Goal: Use online tool/utility: Utilize a website feature to perform a specific function

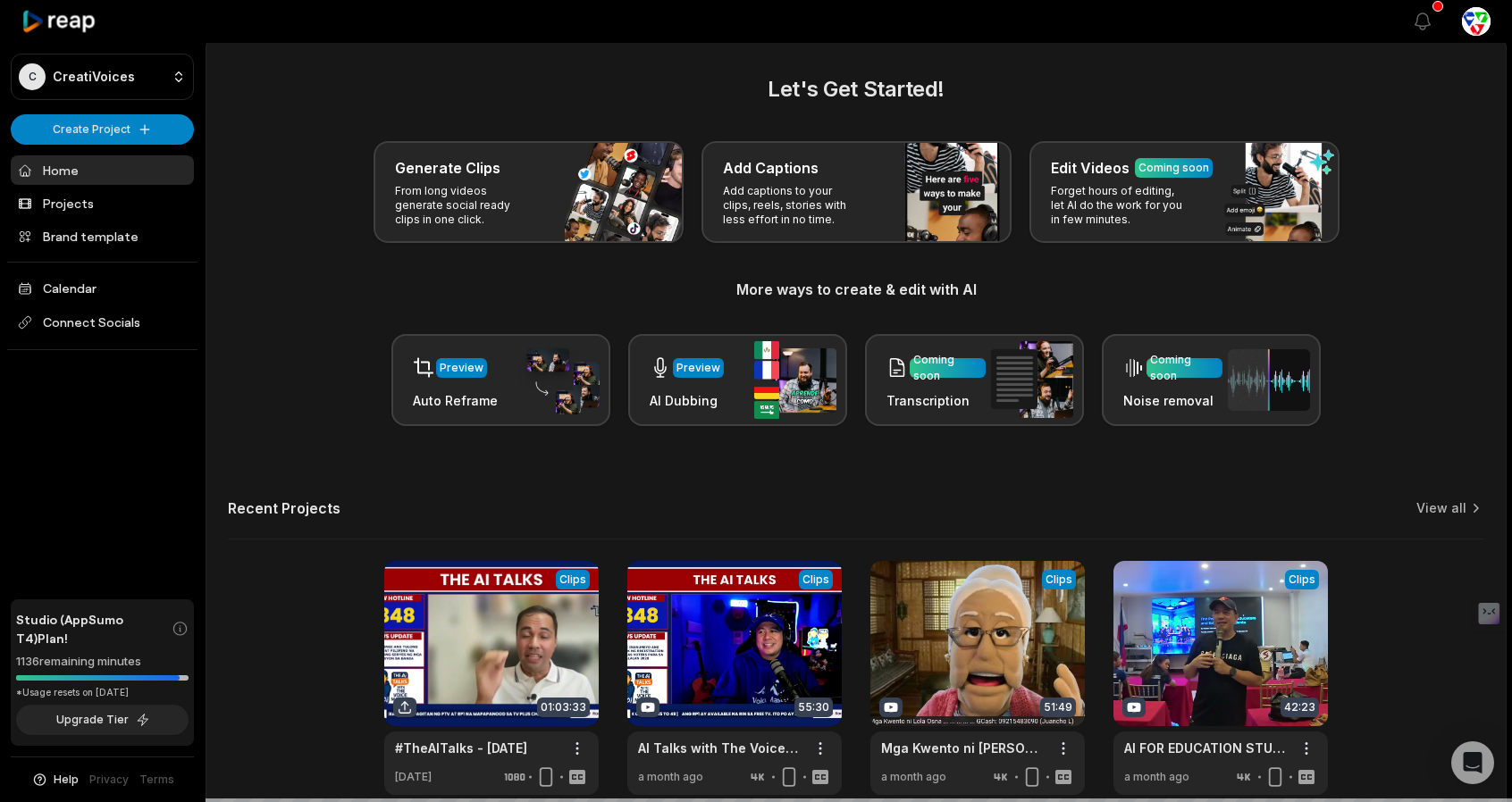
scroll to position [88, 0]
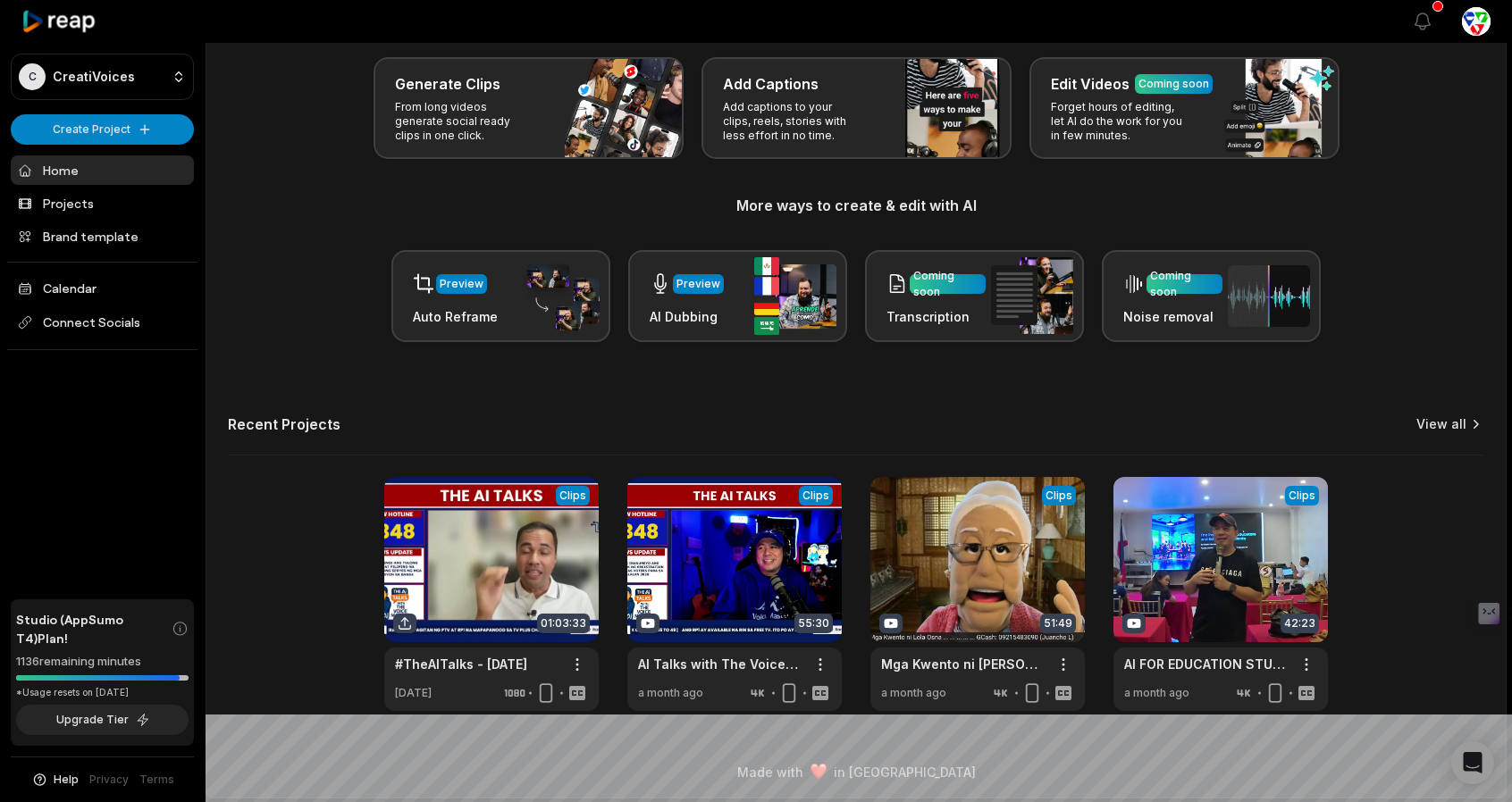
click at [1464, 425] on link "View all" at bounding box center [1441, 424] width 50 height 18
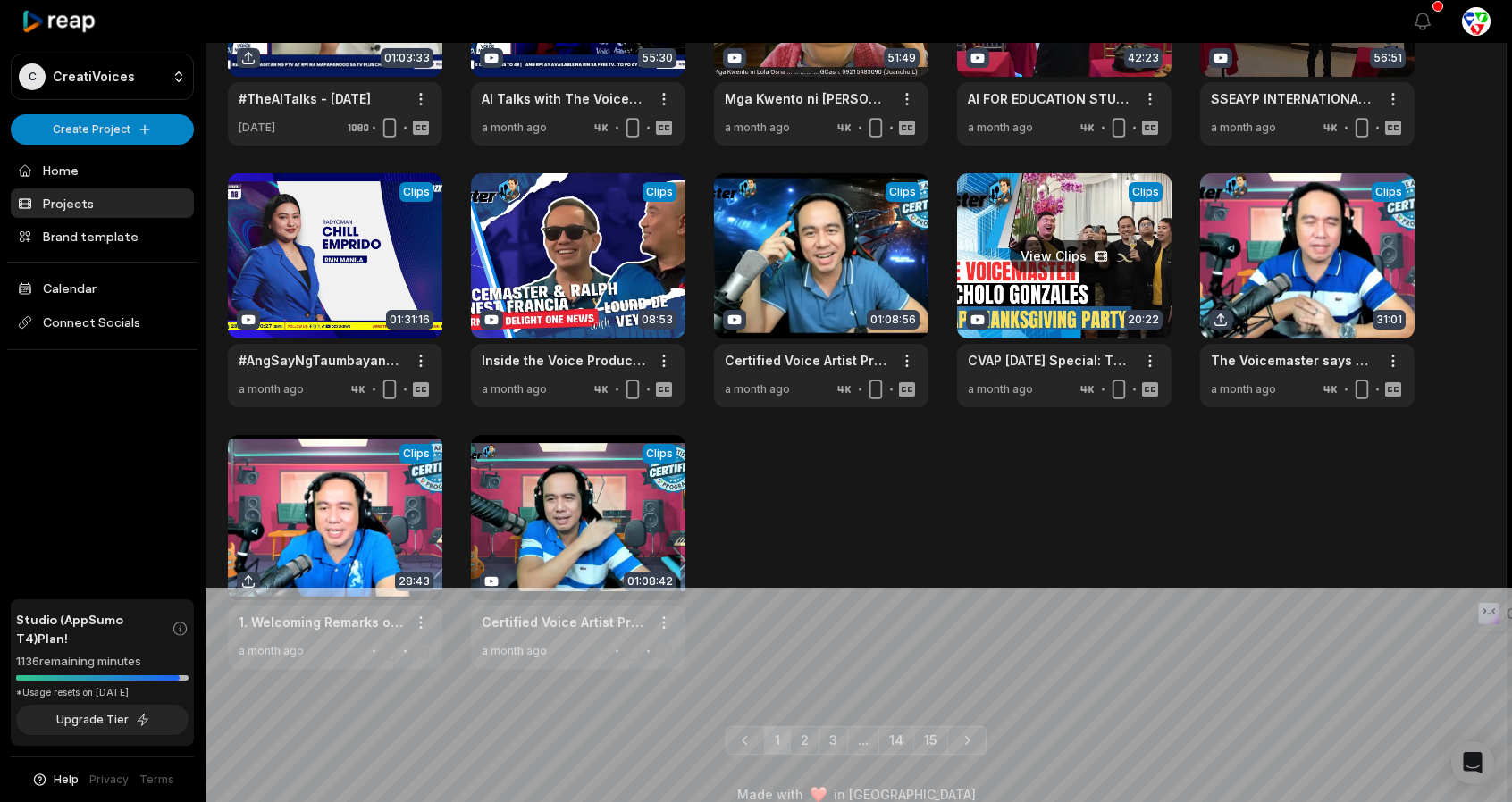
scroll to position [238, 0]
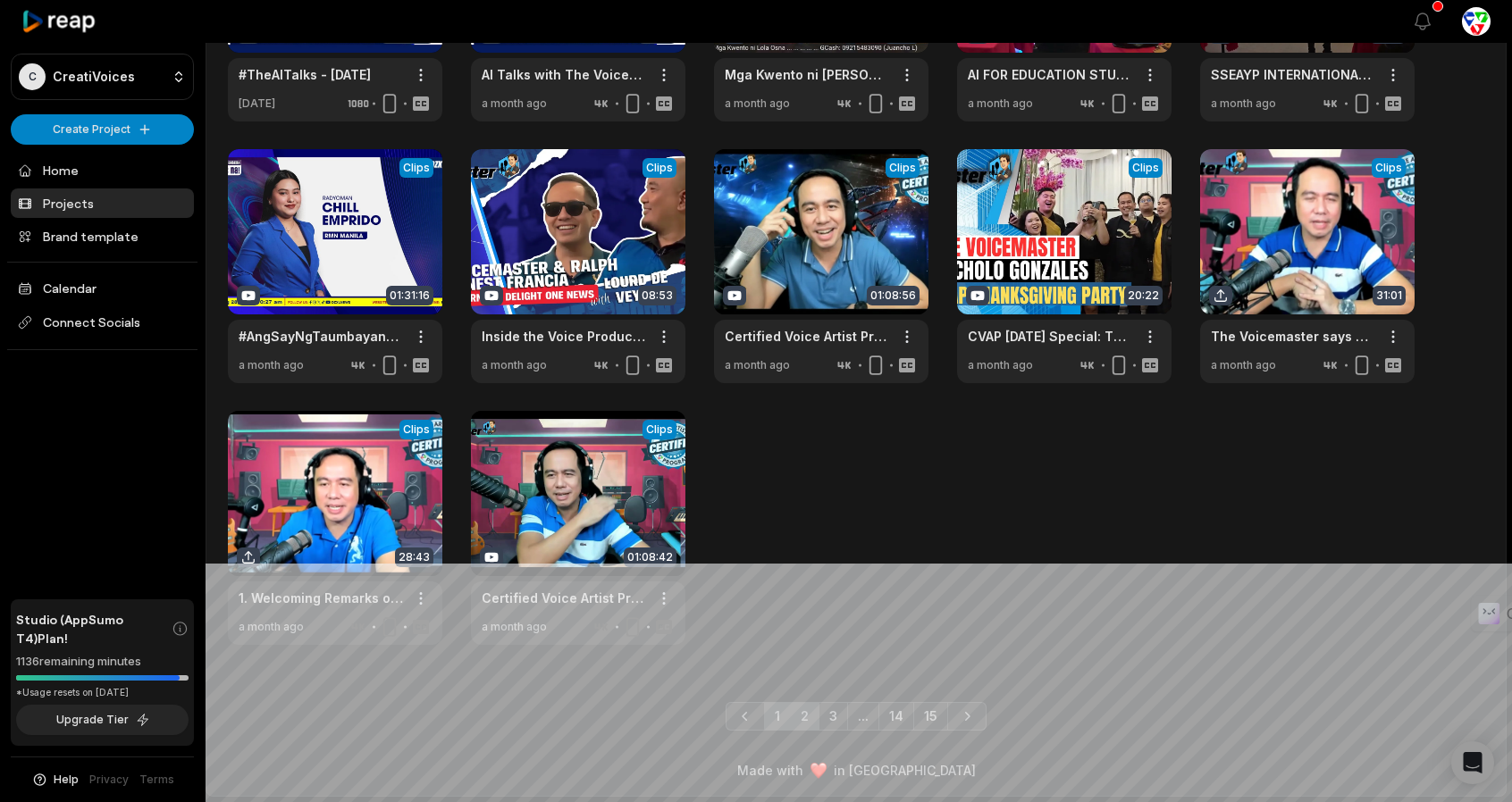
click at [804, 723] on link "2" at bounding box center [804, 716] width 29 height 28
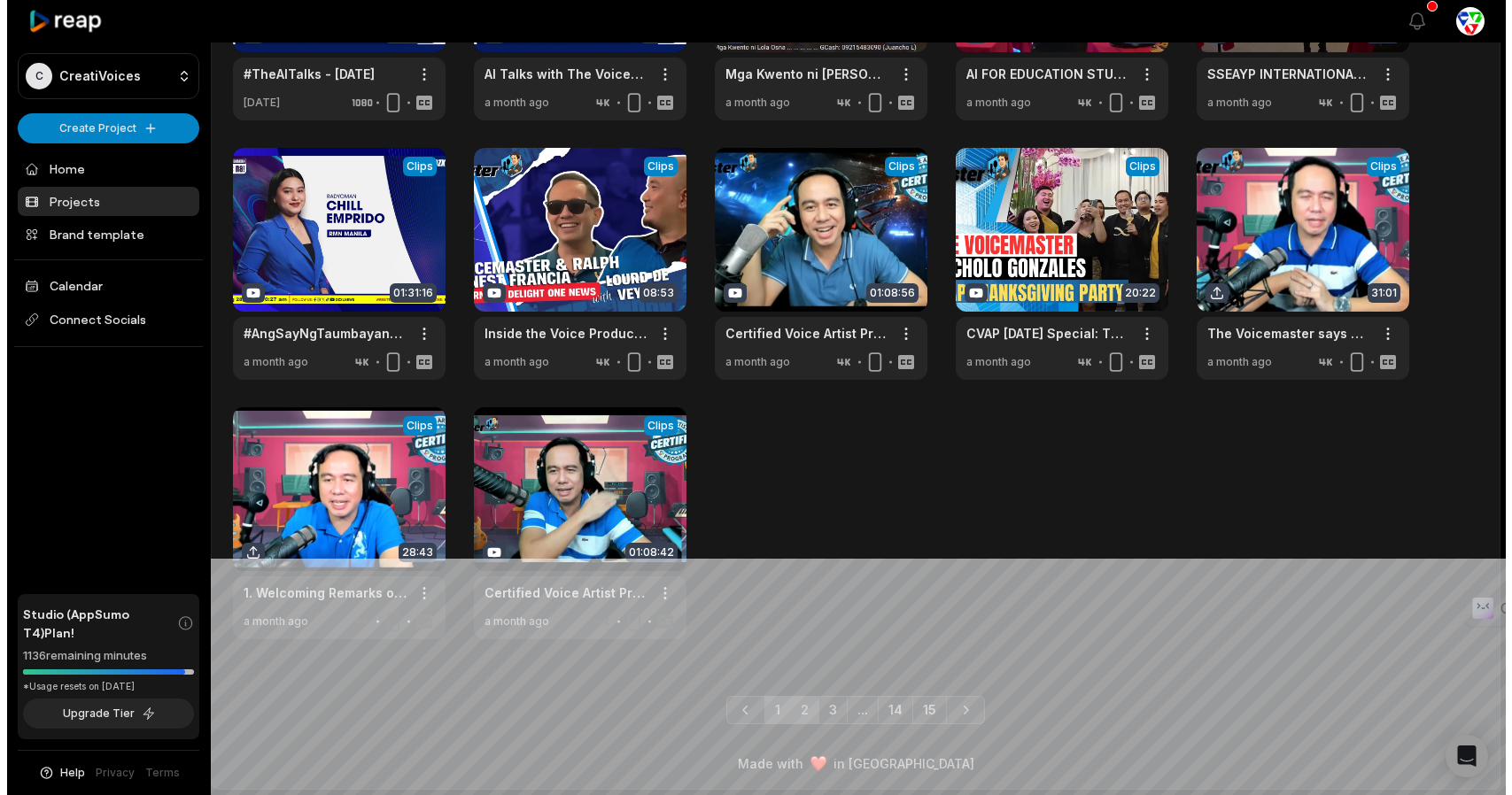
scroll to position [0, 0]
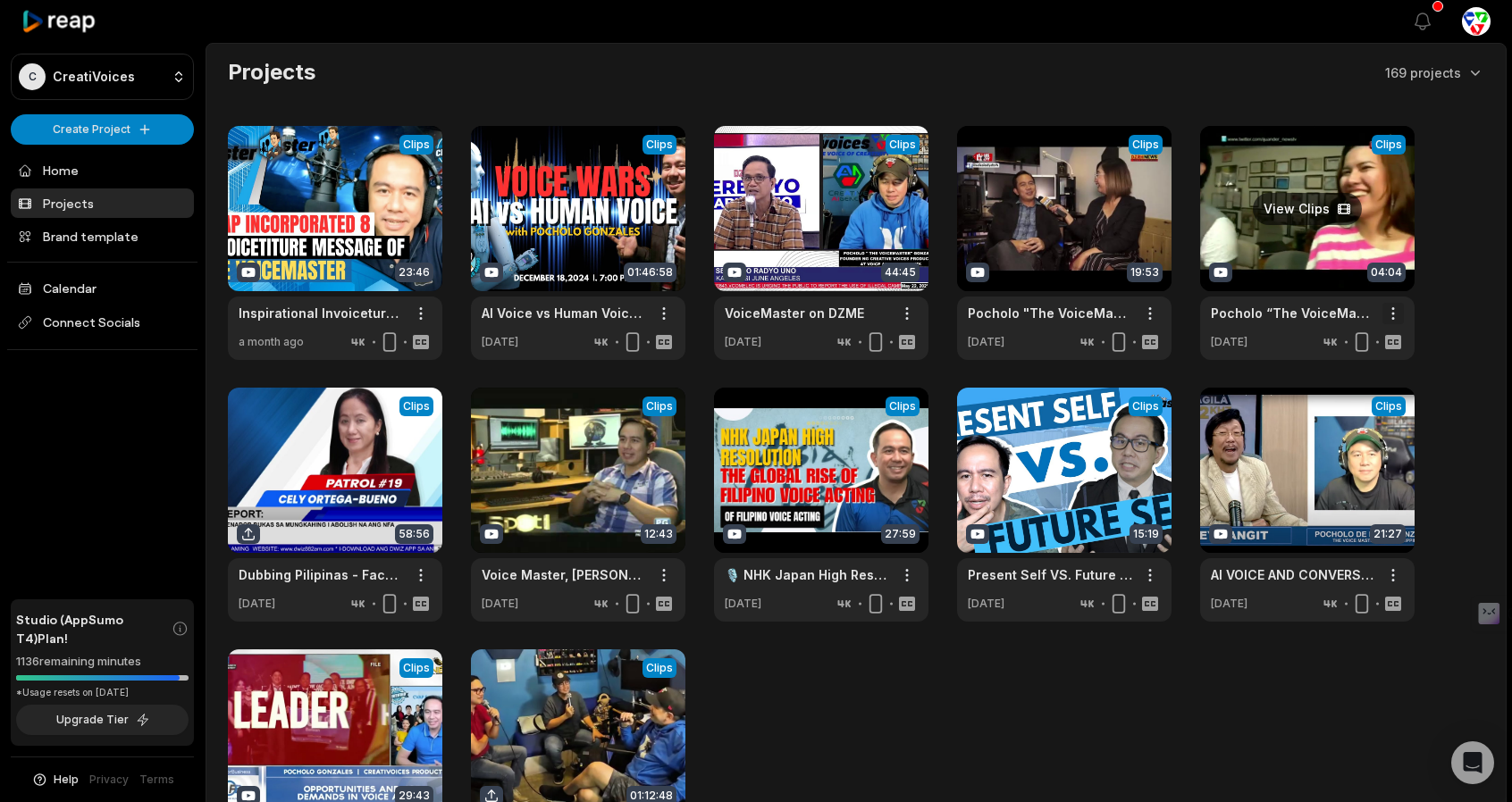
click at [1394, 308] on html "C CreatiVoices Create Project Home Projects Brand template Calendar Connect Soc…" at bounding box center [756, 401] width 1512 height 802
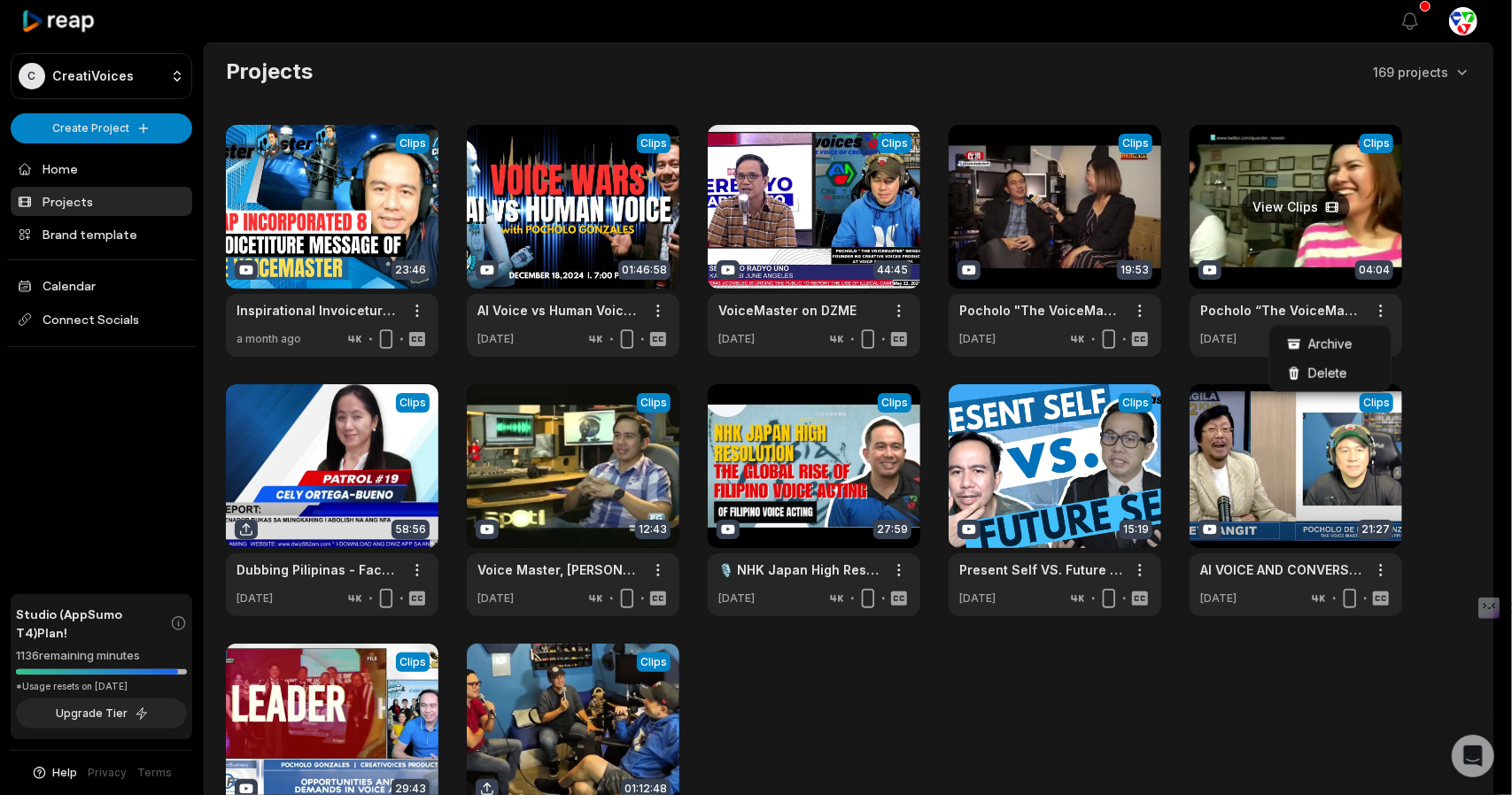
click at [1303, 225] on html "C CreatiVoices Create Project Home Projects Brand template Calendar Connect Soc…" at bounding box center [756, 397] width 1512 height 795
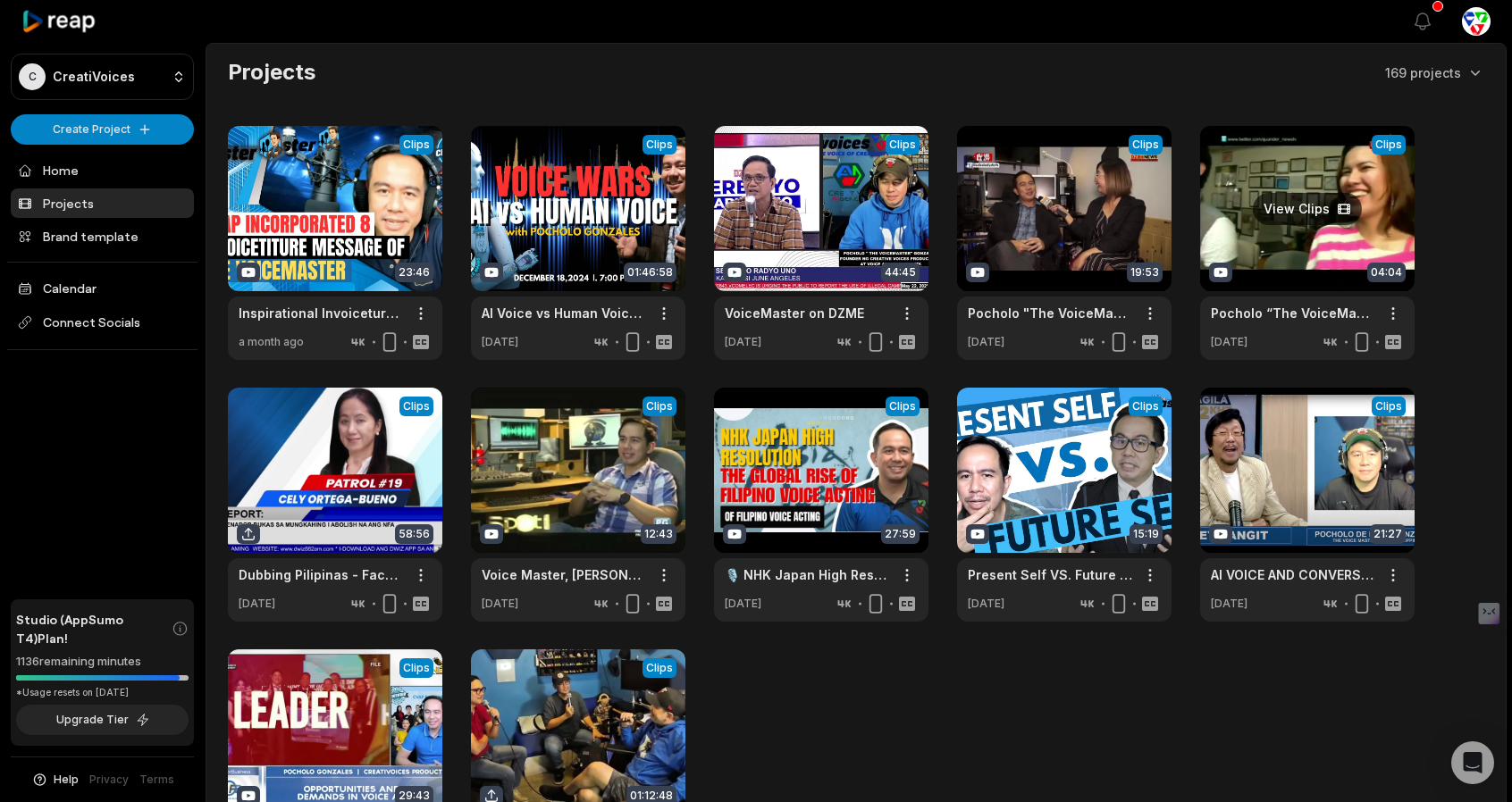
click at [1281, 244] on link at bounding box center [1307, 243] width 214 height 234
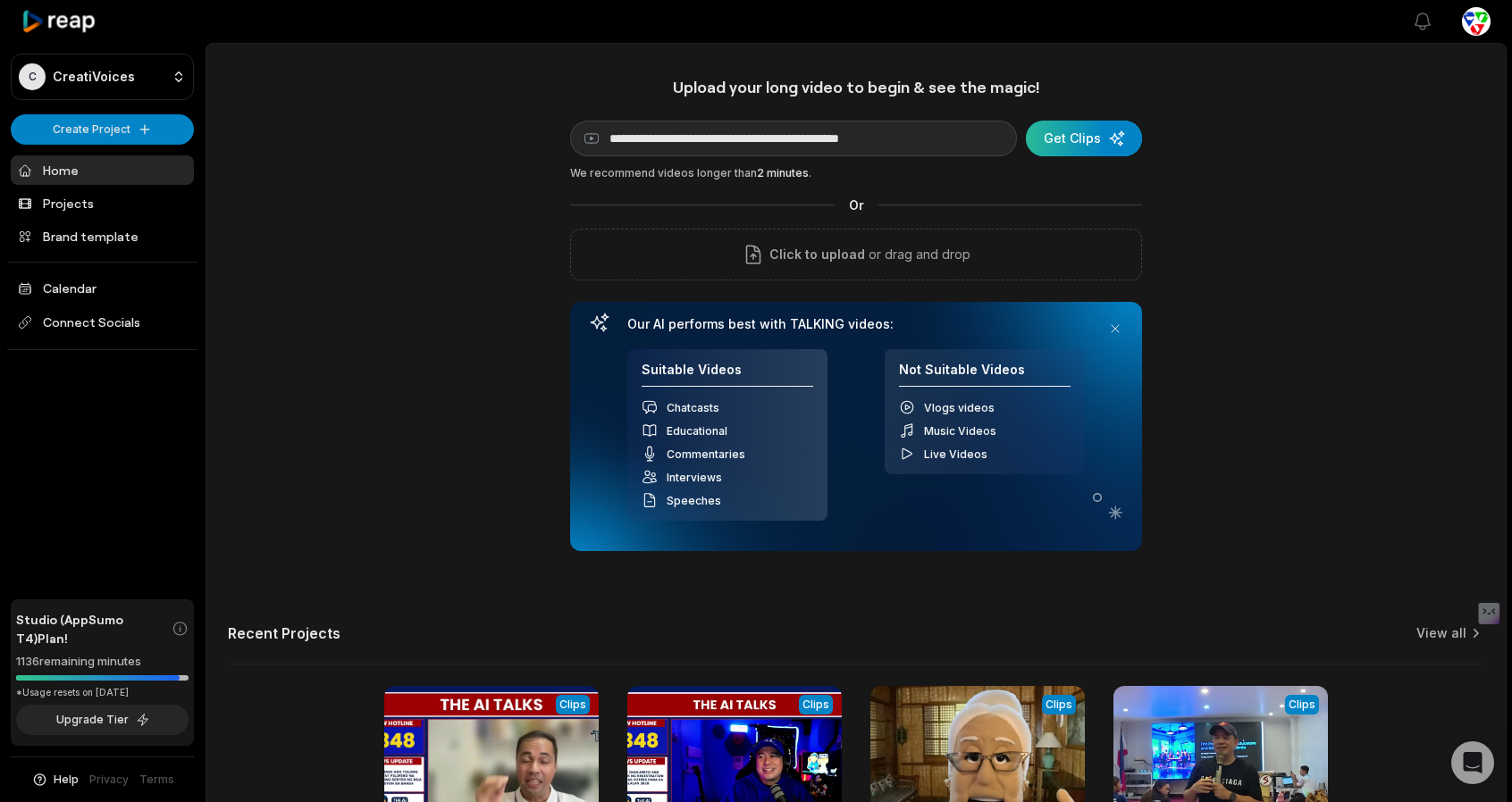
type input "**********"
click at [1073, 129] on div "submit" at bounding box center [1084, 138] width 116 height 36
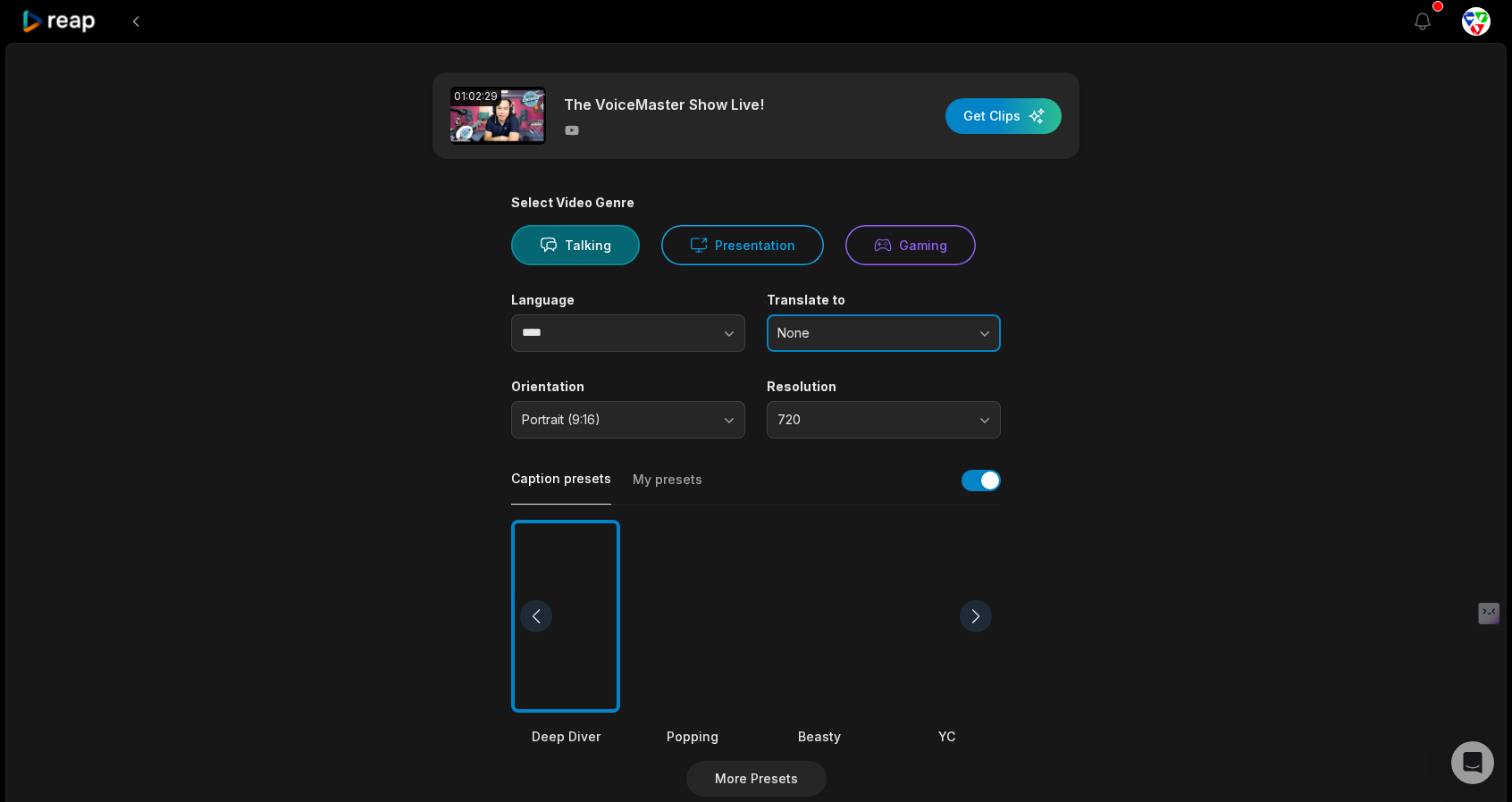
click at [901, 333] on span "None" at bounding box center [871, 333] width 188 height 16
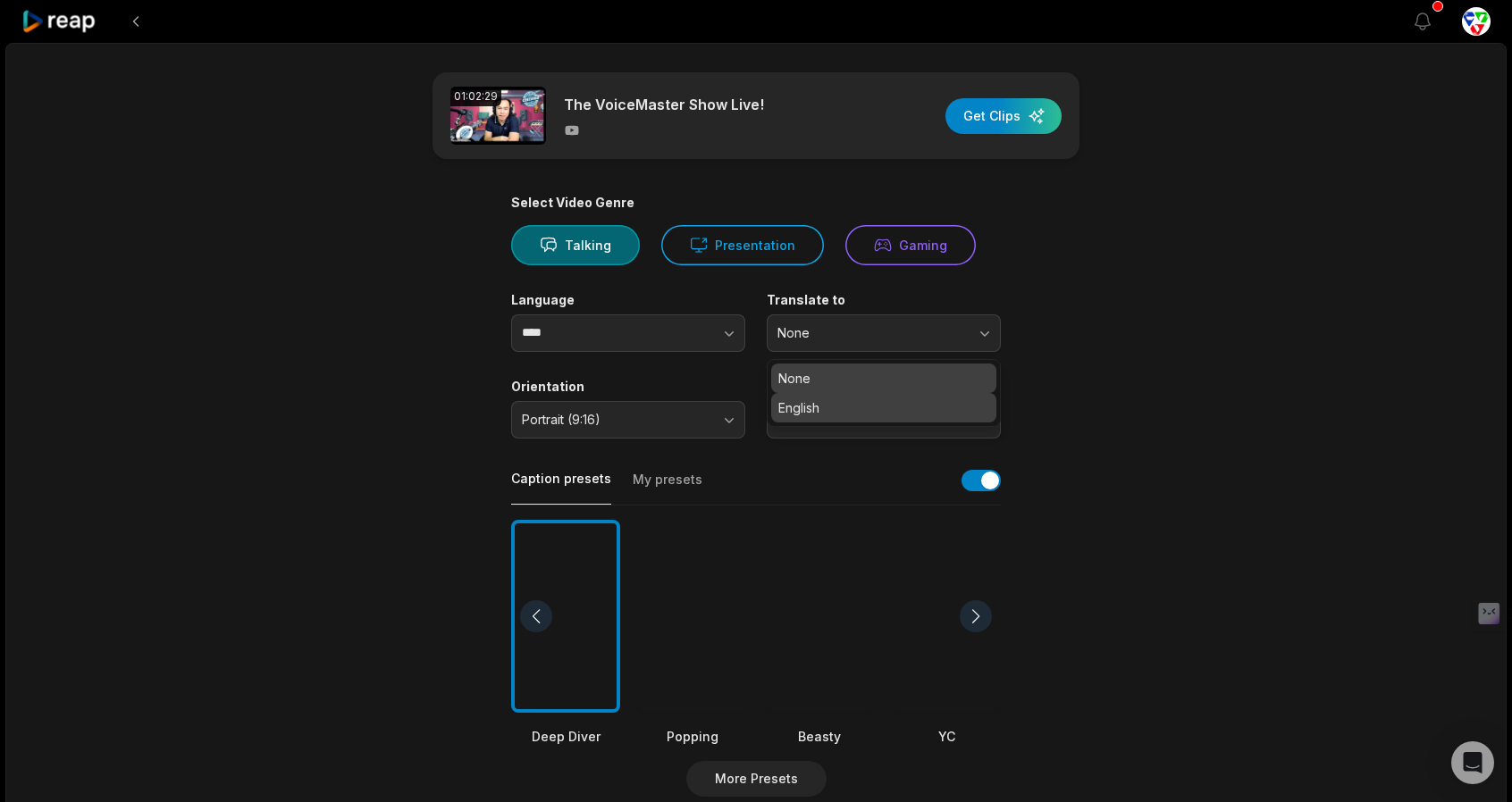
click at [876, 409] on p "English" at bounding box center [884, 407] width 211 height 19
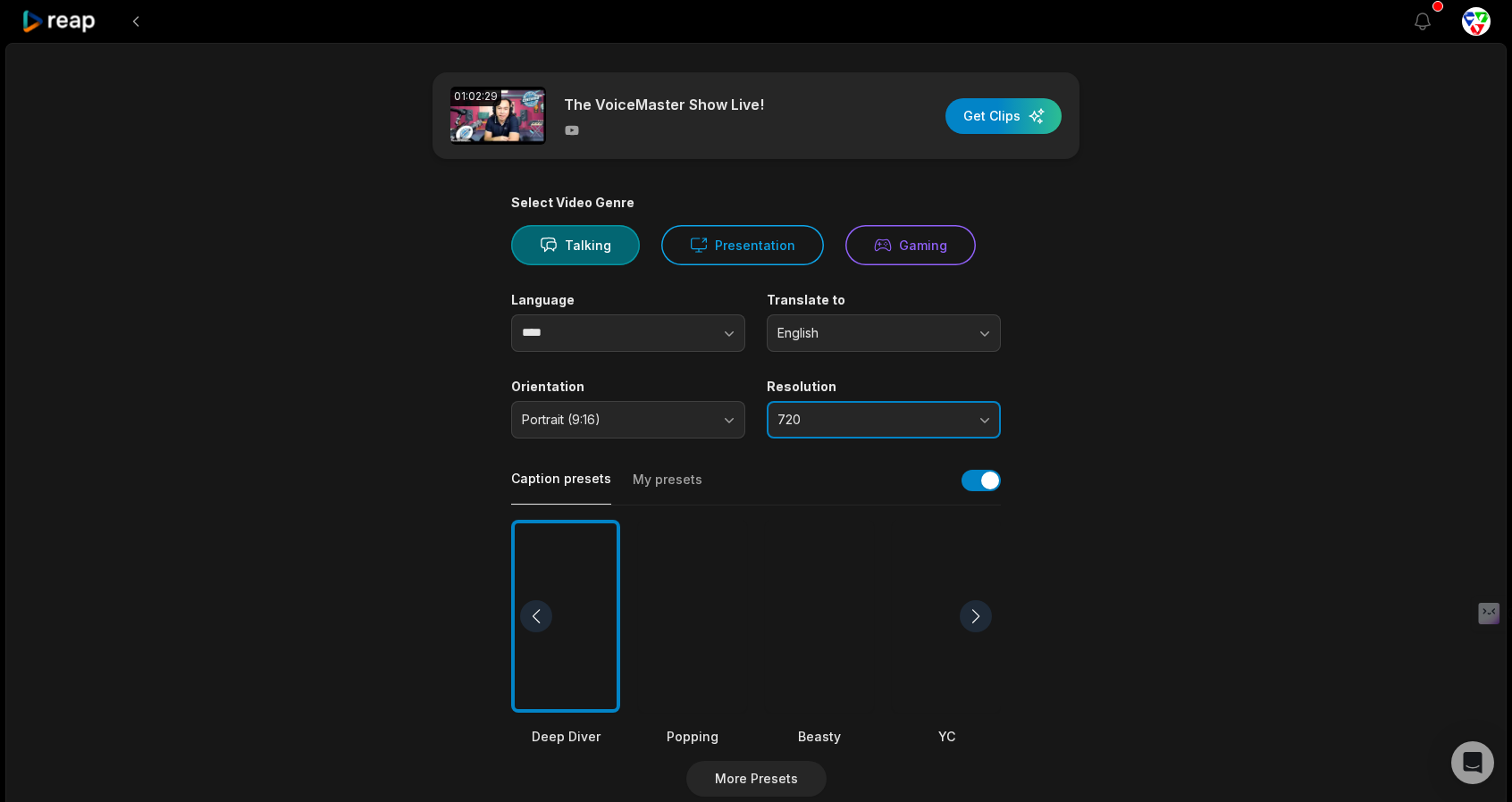
click at [846, 425] on span "720" at bounding box center [871, 419] width 188 height 16
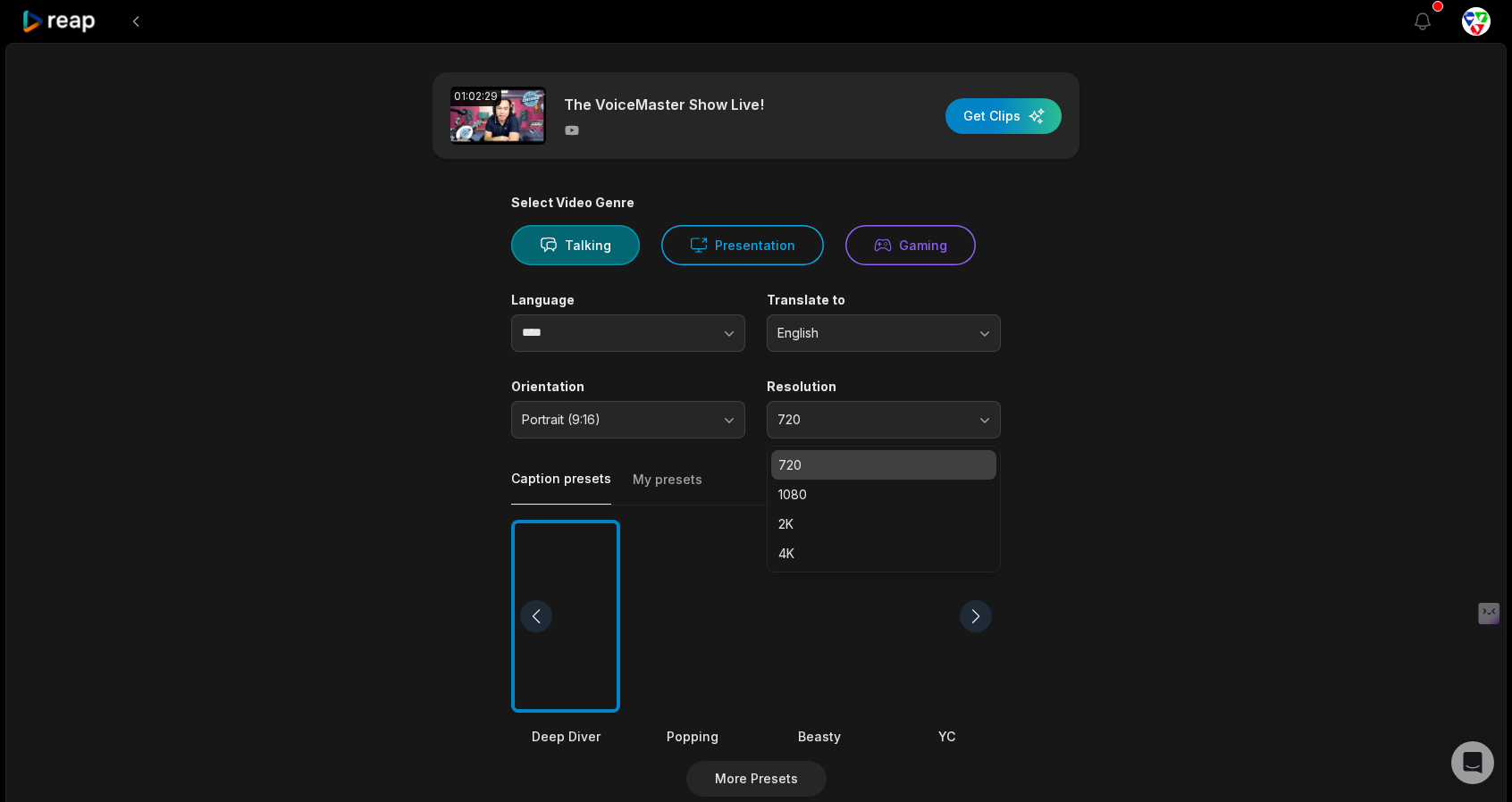
click at [827, 568] on div "720 1080 2K 4K" at bounding box center [884, 509] width 235 height 127
click at [826, 469] on p "720" at bounding box center [884, 464] width 211 height 19
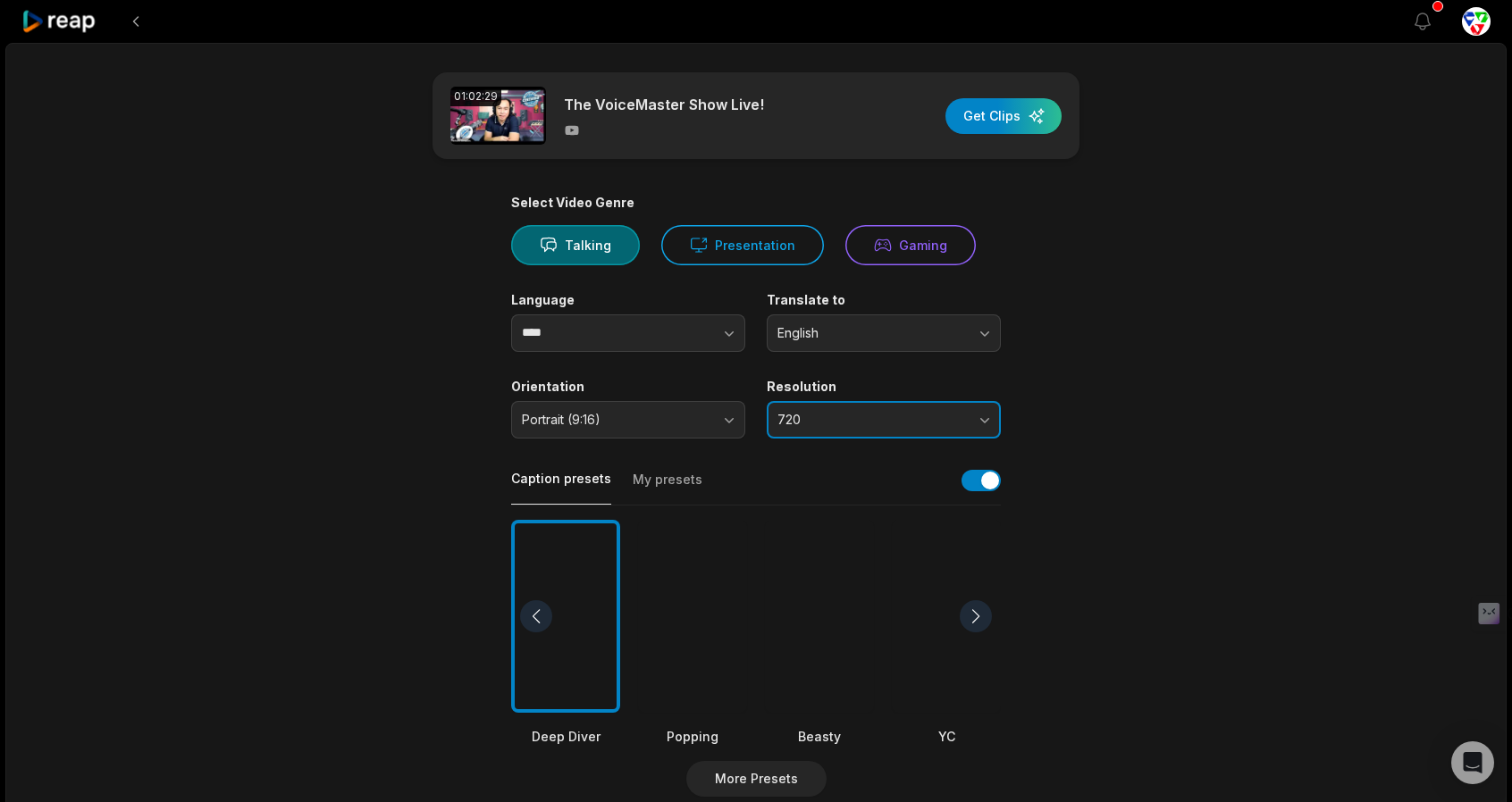
click at [822, 423] on span "720" at bounding box center [871, 419] width 188 height 16
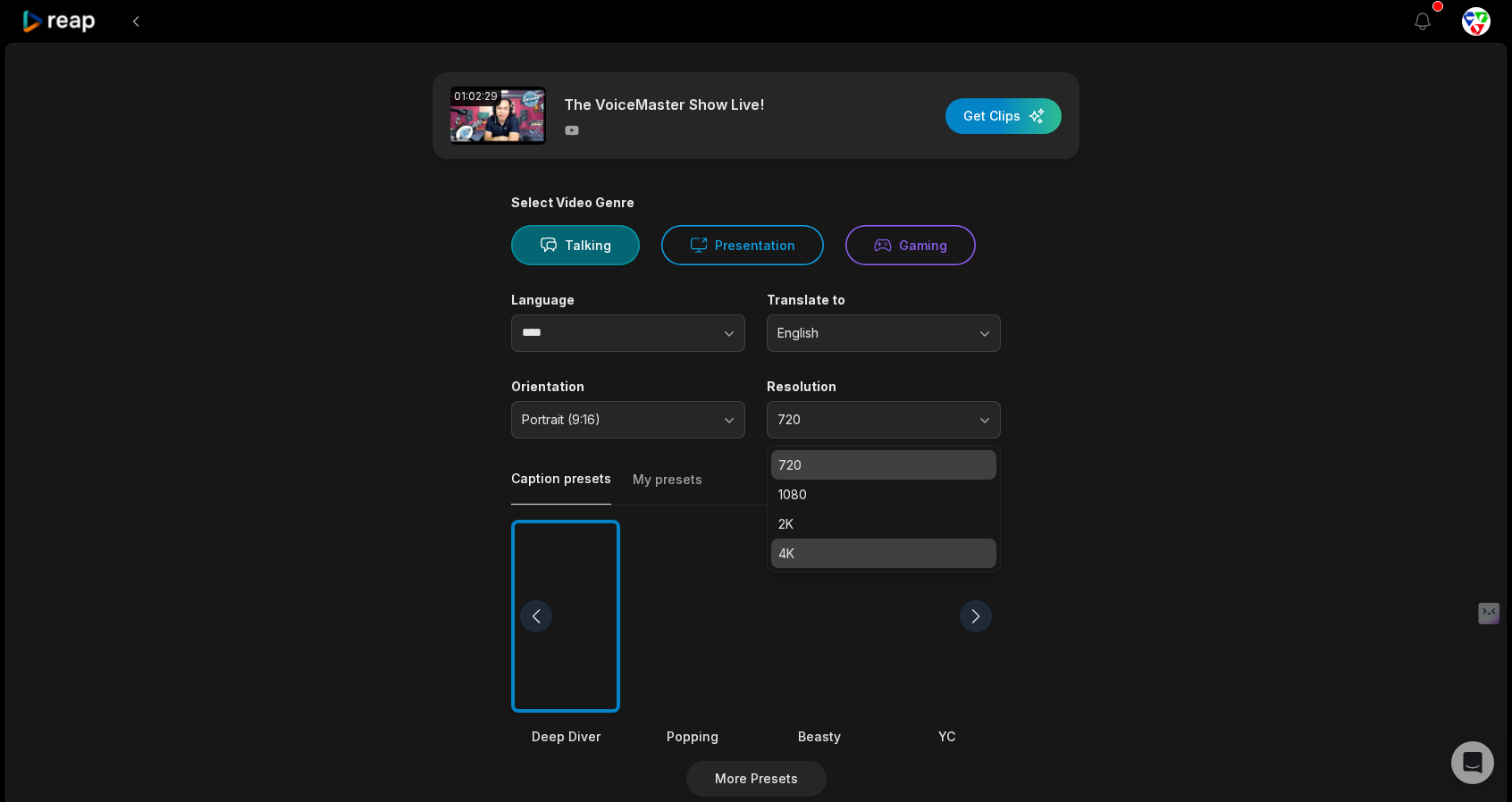
click at [791, 547] on p "4K" at bounding box center [884, 553] width 211 height 19
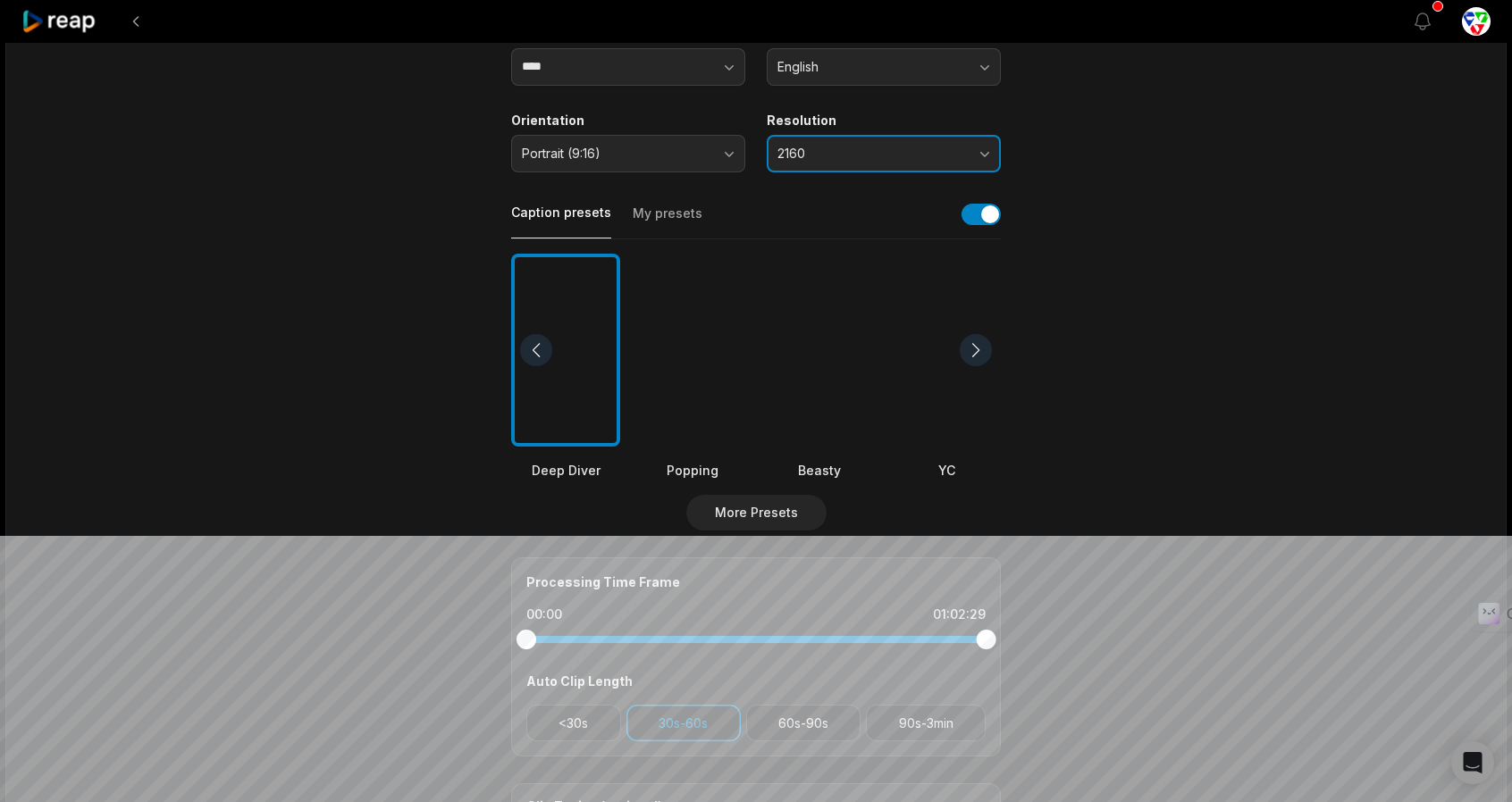
scroll to position [268, 0]
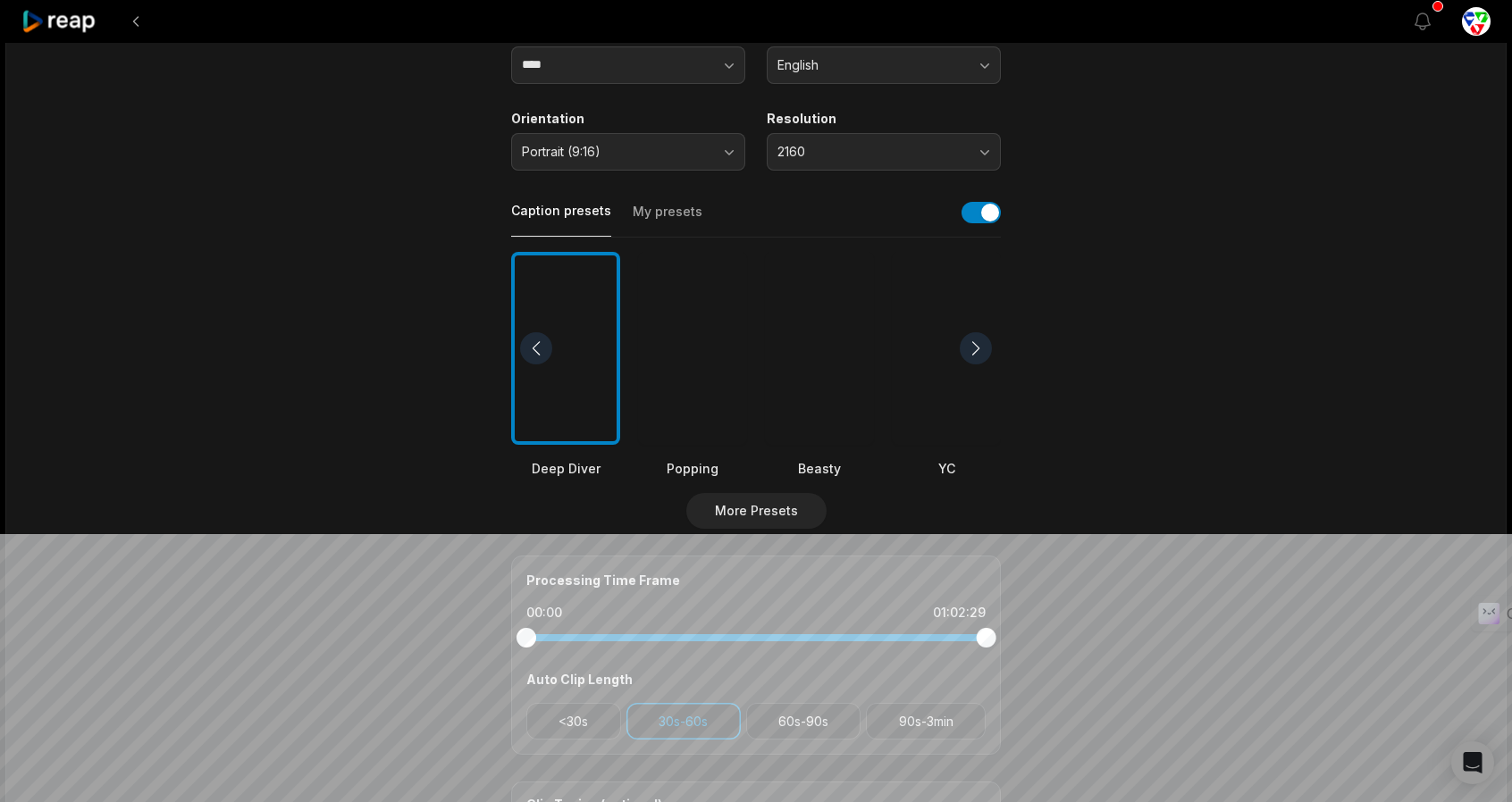
click at [695, 431] on div at bounding box center [693, 349] width 109 height 193
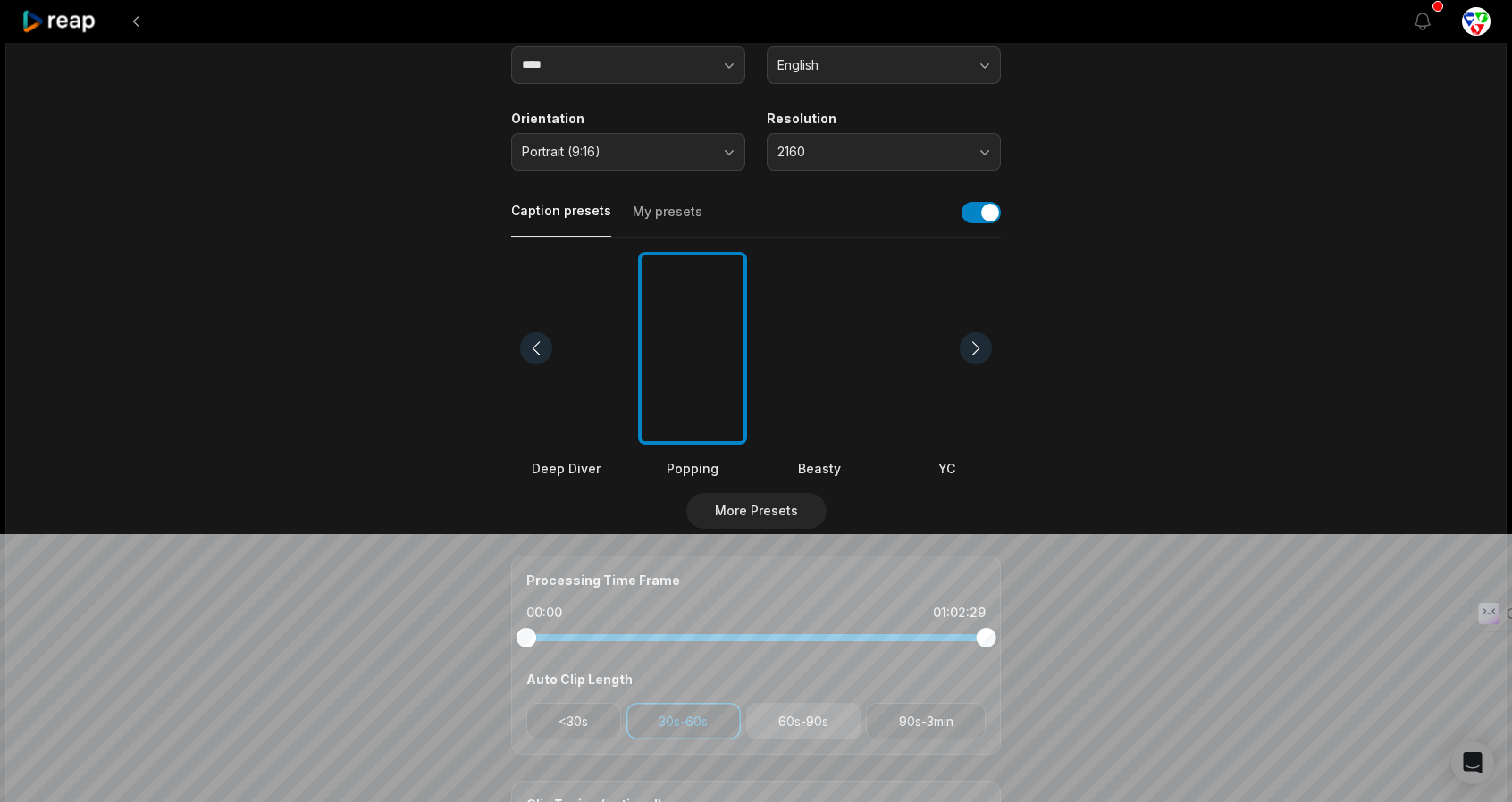
click at [803, 728] on button "60s-90s" at bounding box center [803, 721] width 115 height 36
click at [943, 712] on button "90s-3min" at bounding box center [926, 721] width 120 height 36
click at [574, 726] on button "<30s" at bounding box center [573, 721] width 95 height 36
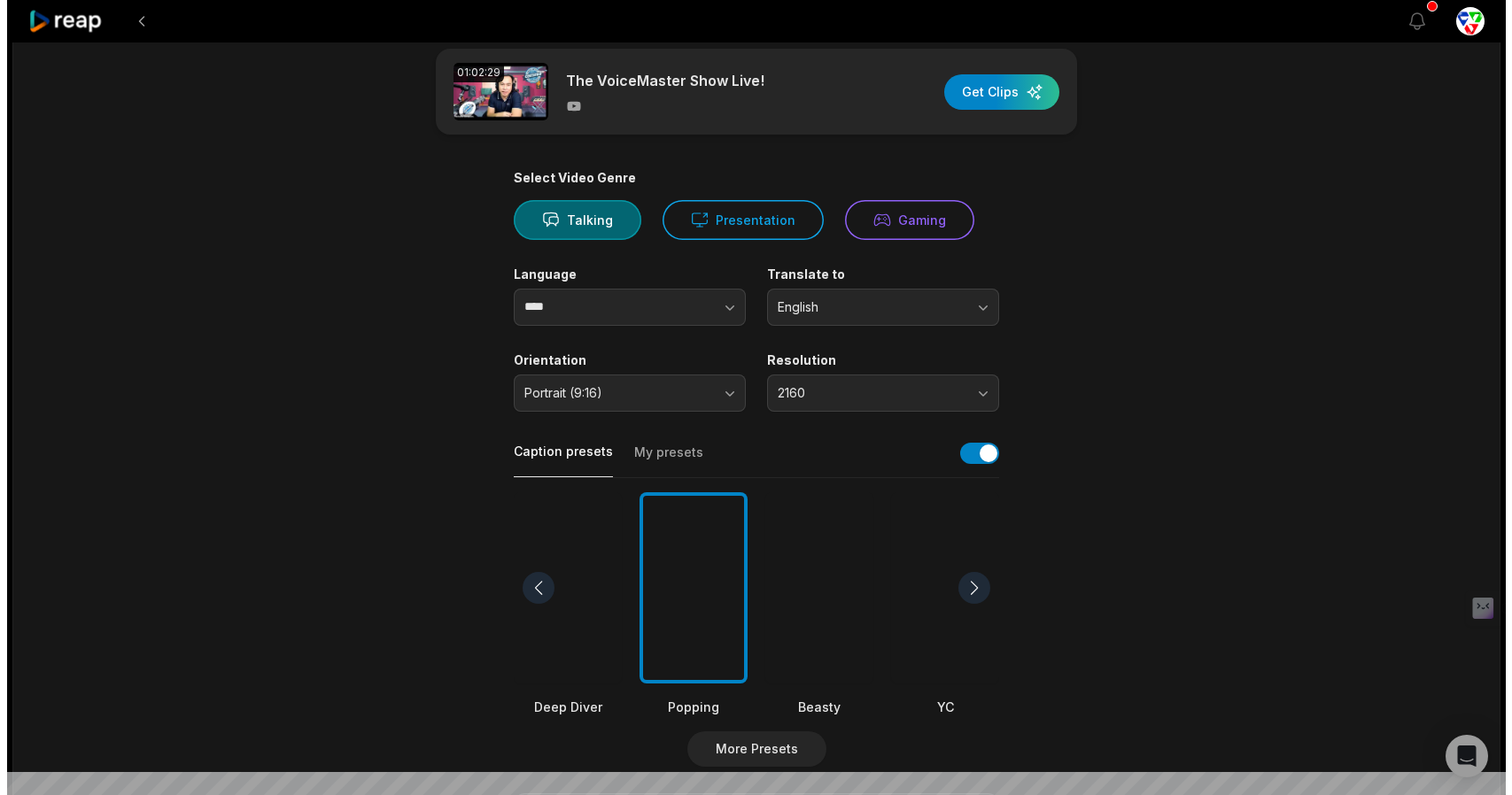
scroll to position [0, 0]
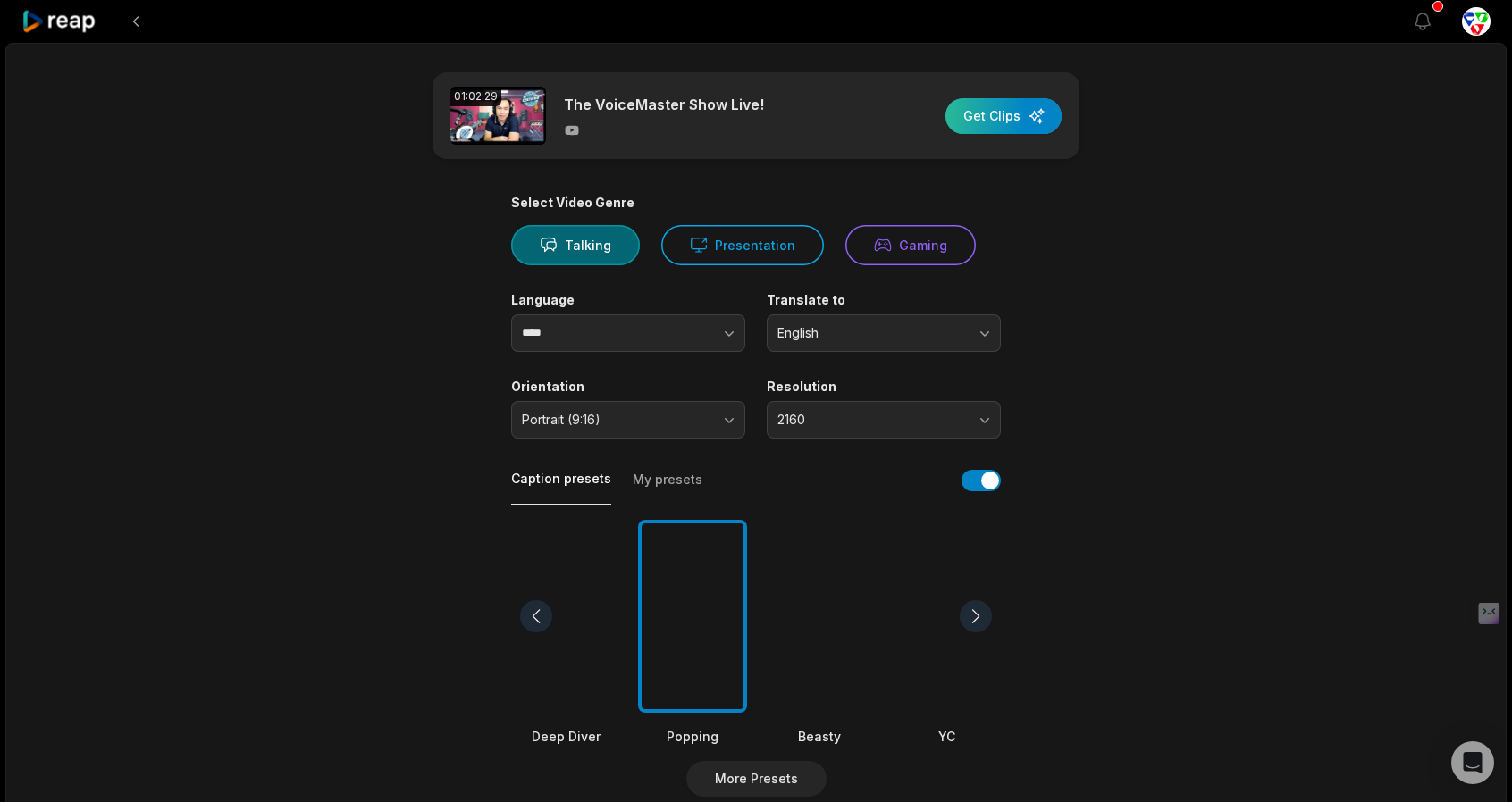
click at [1012, 125] on div "button" at bounding box center [1003, 116] width 116 height 36
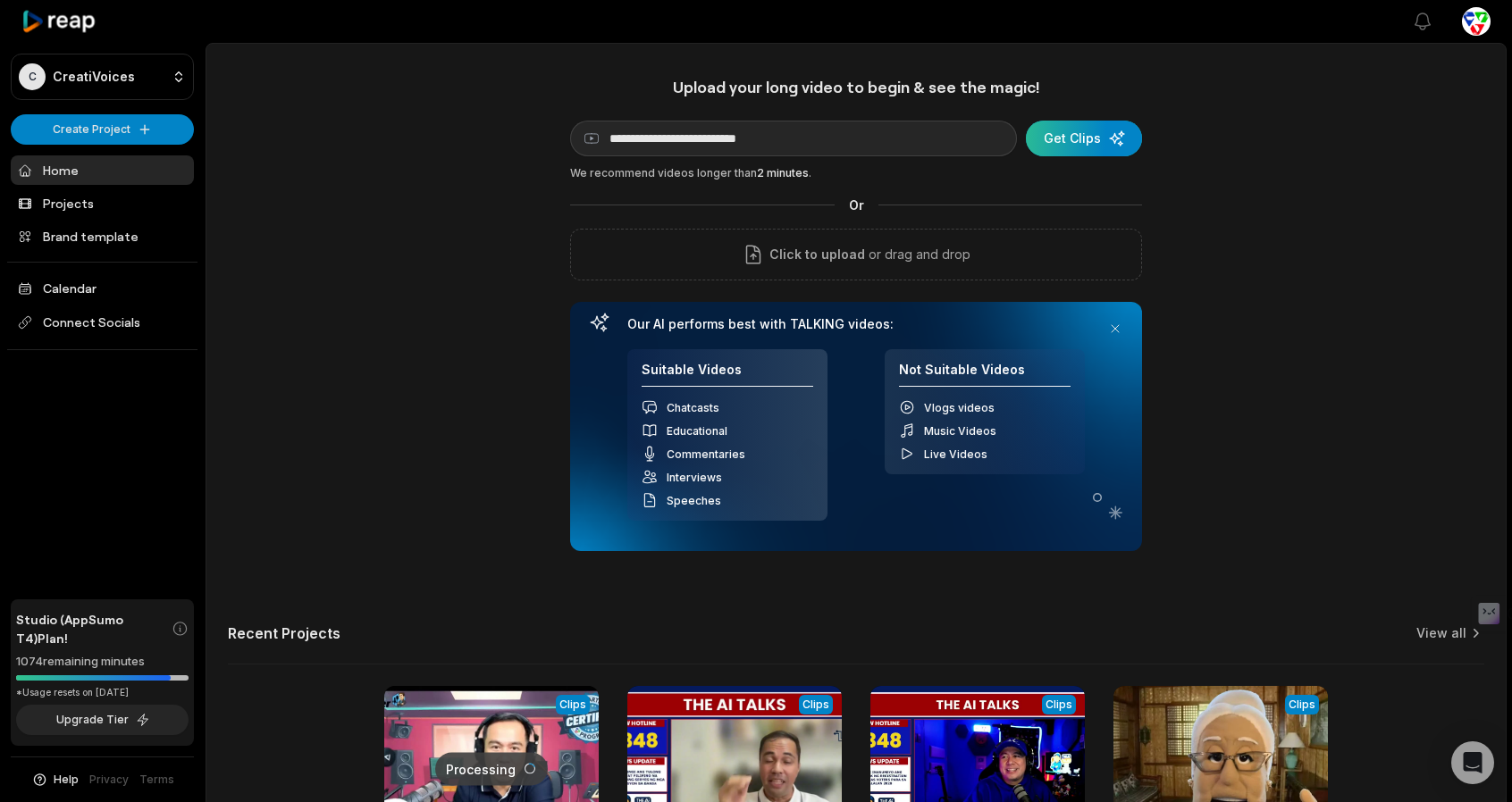
type input "**********"
click at [1094, 146] on div "submit" at bounding box center [1084, 138] width 116 height 36
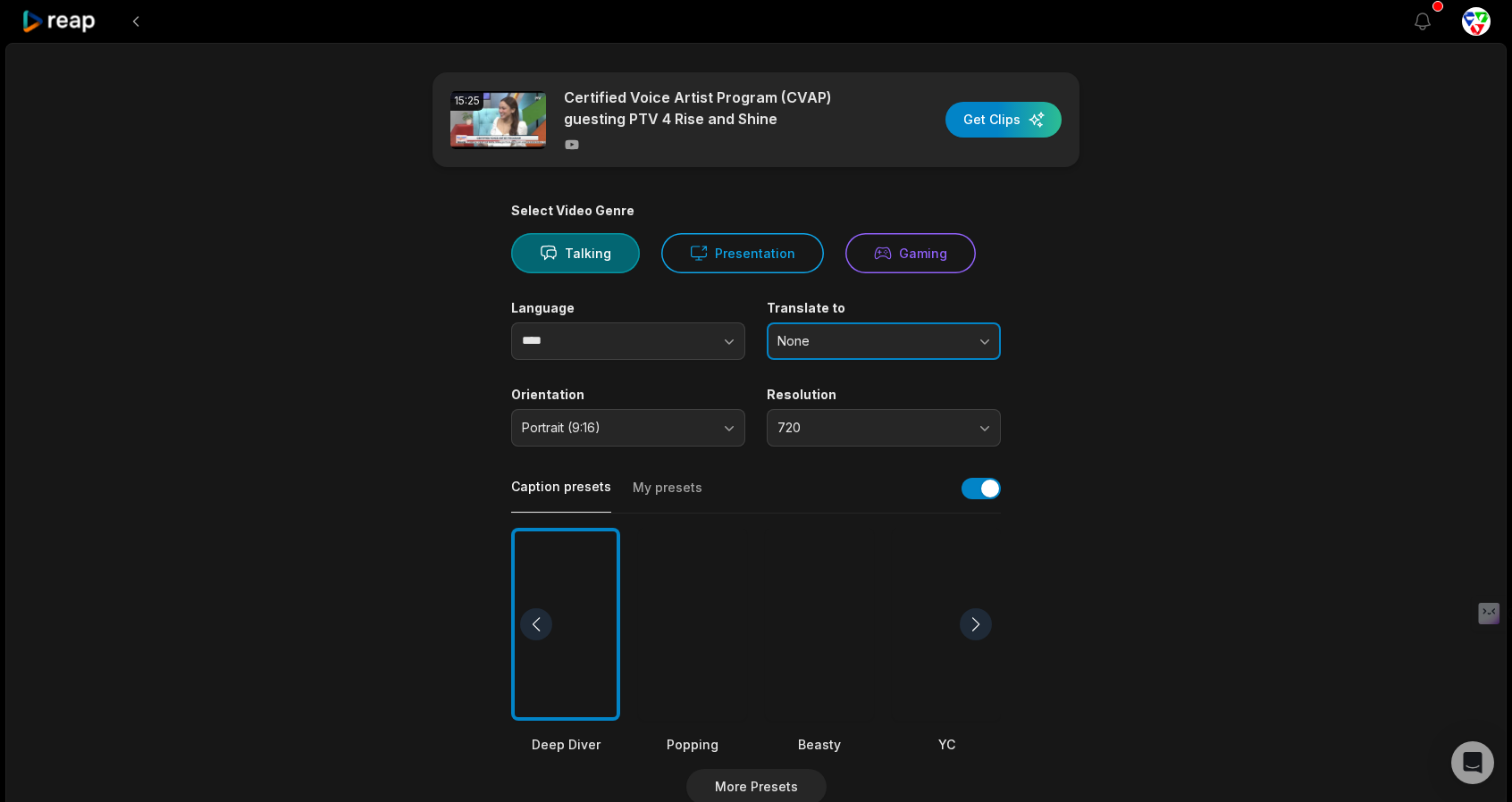
click at [890, 344] on span "None" at bounding box center [871, 341] width 188 height 16
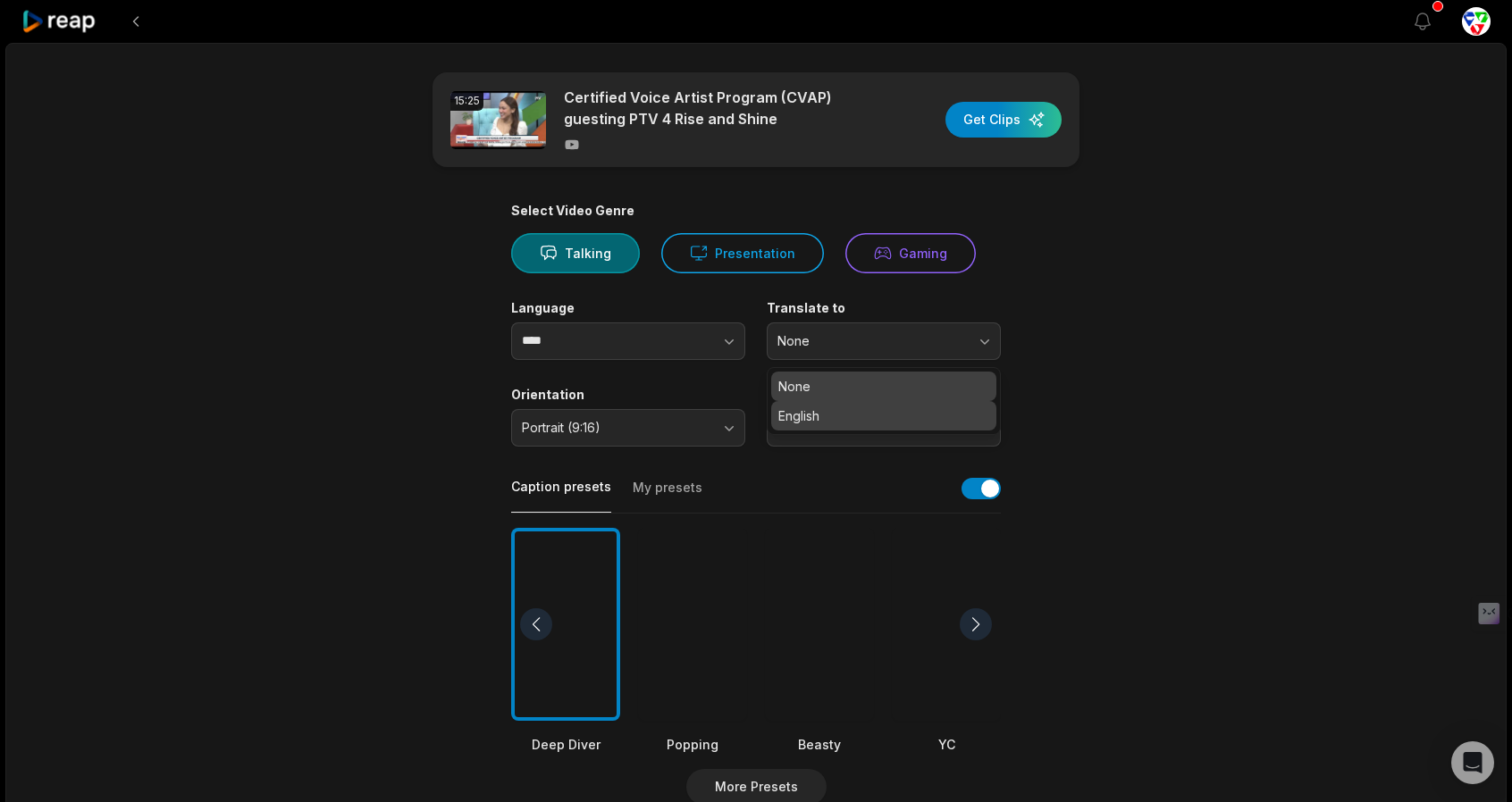
click at [866, 419] on p "English" at bounding box center [884, 415] width 211 height 19
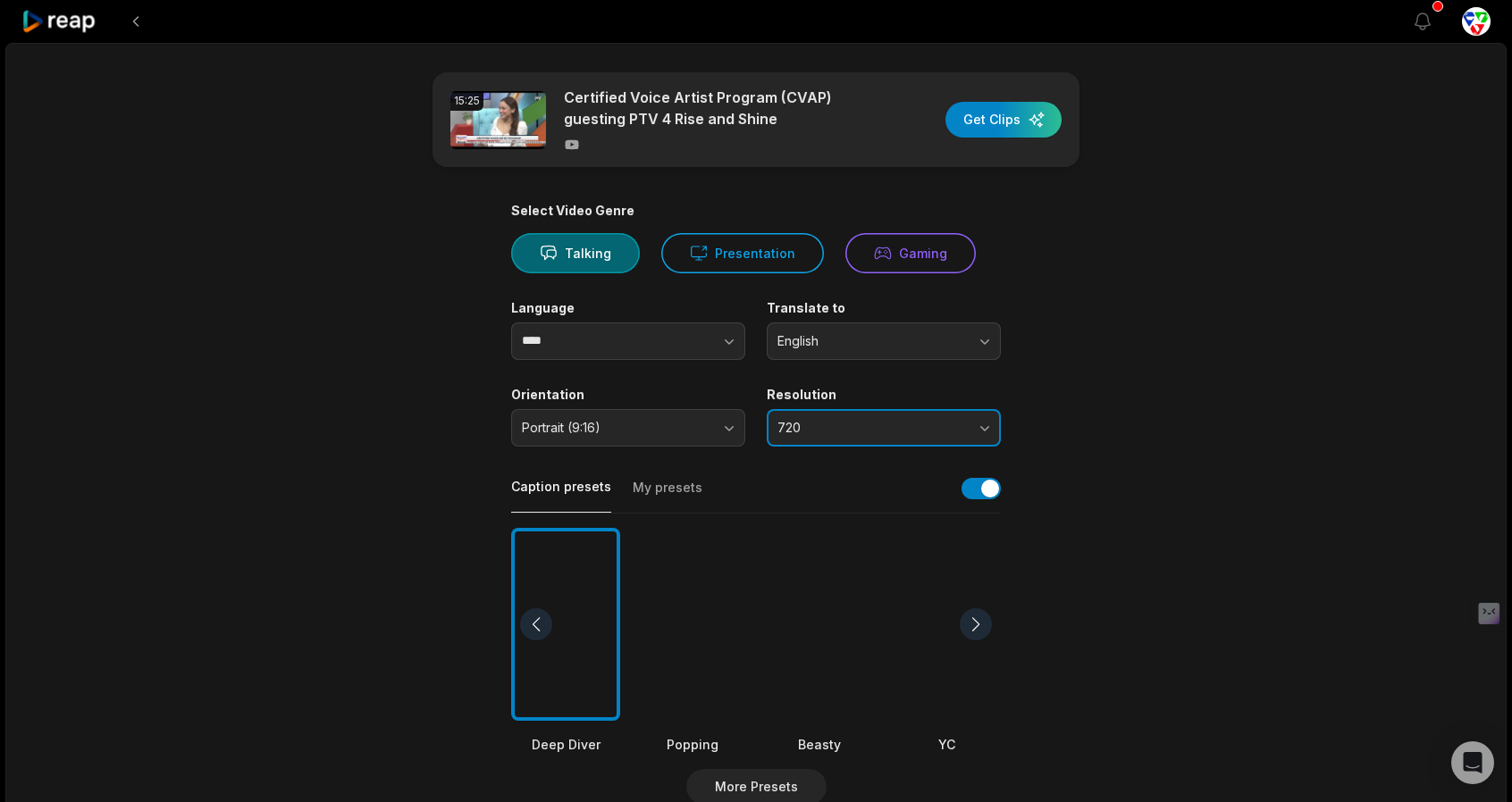
click at [846, 437] on button "720" at bounding box center [884, 428] width 235 height 37
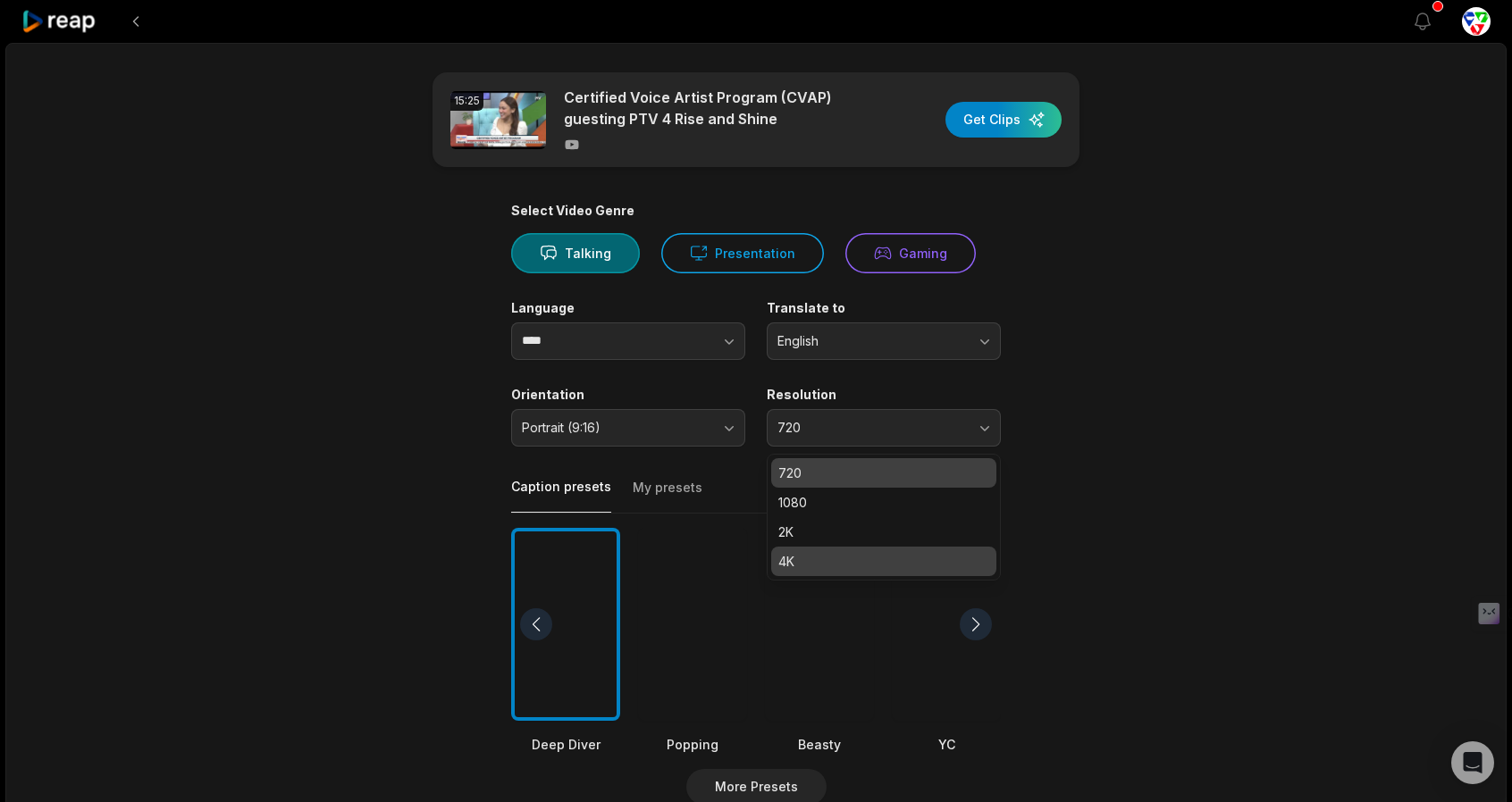
click at [803, 564] on p "4K" at bounding box center [884, 561] width 211 height 19
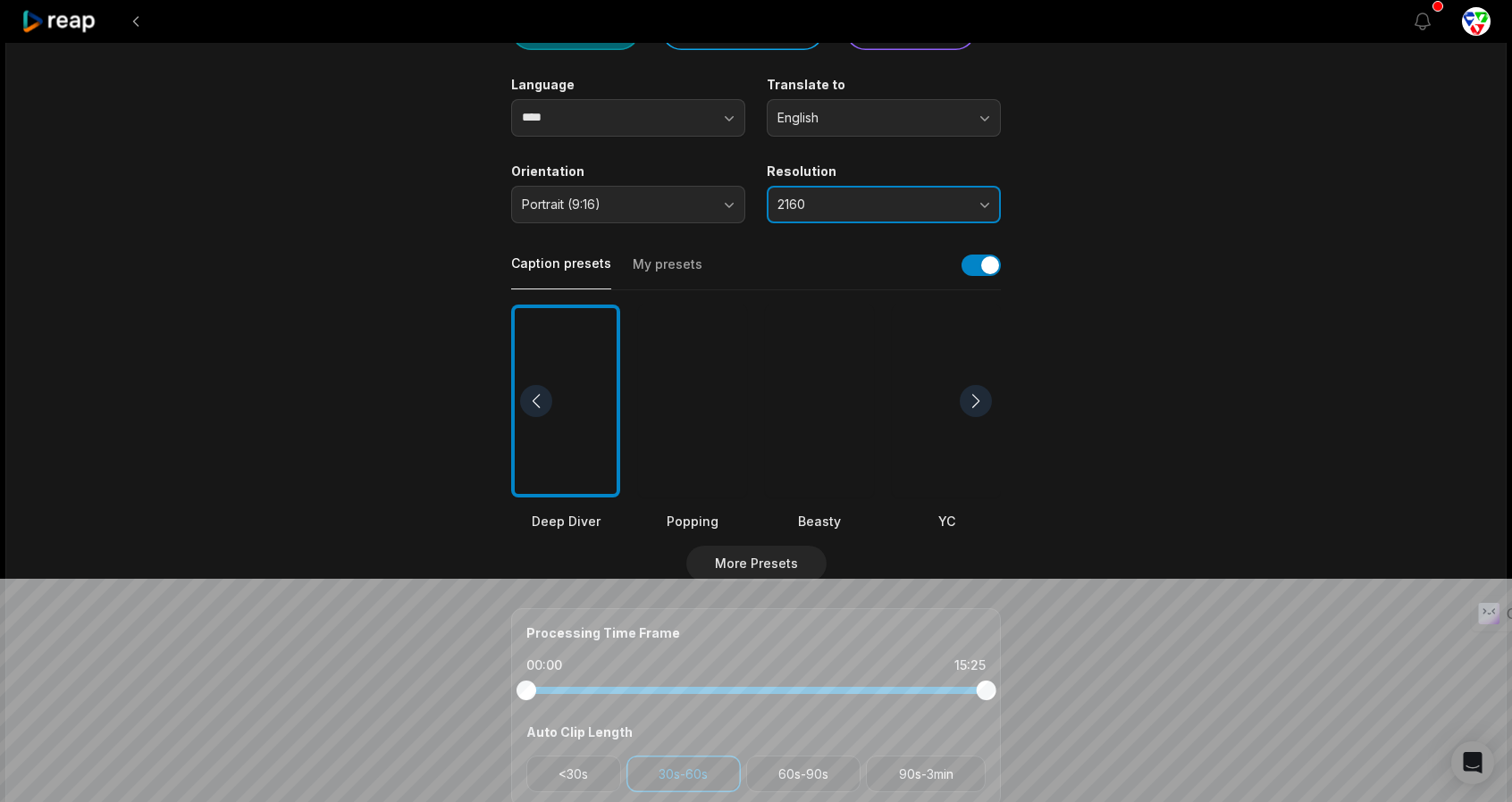
scroll to position [268, 0]
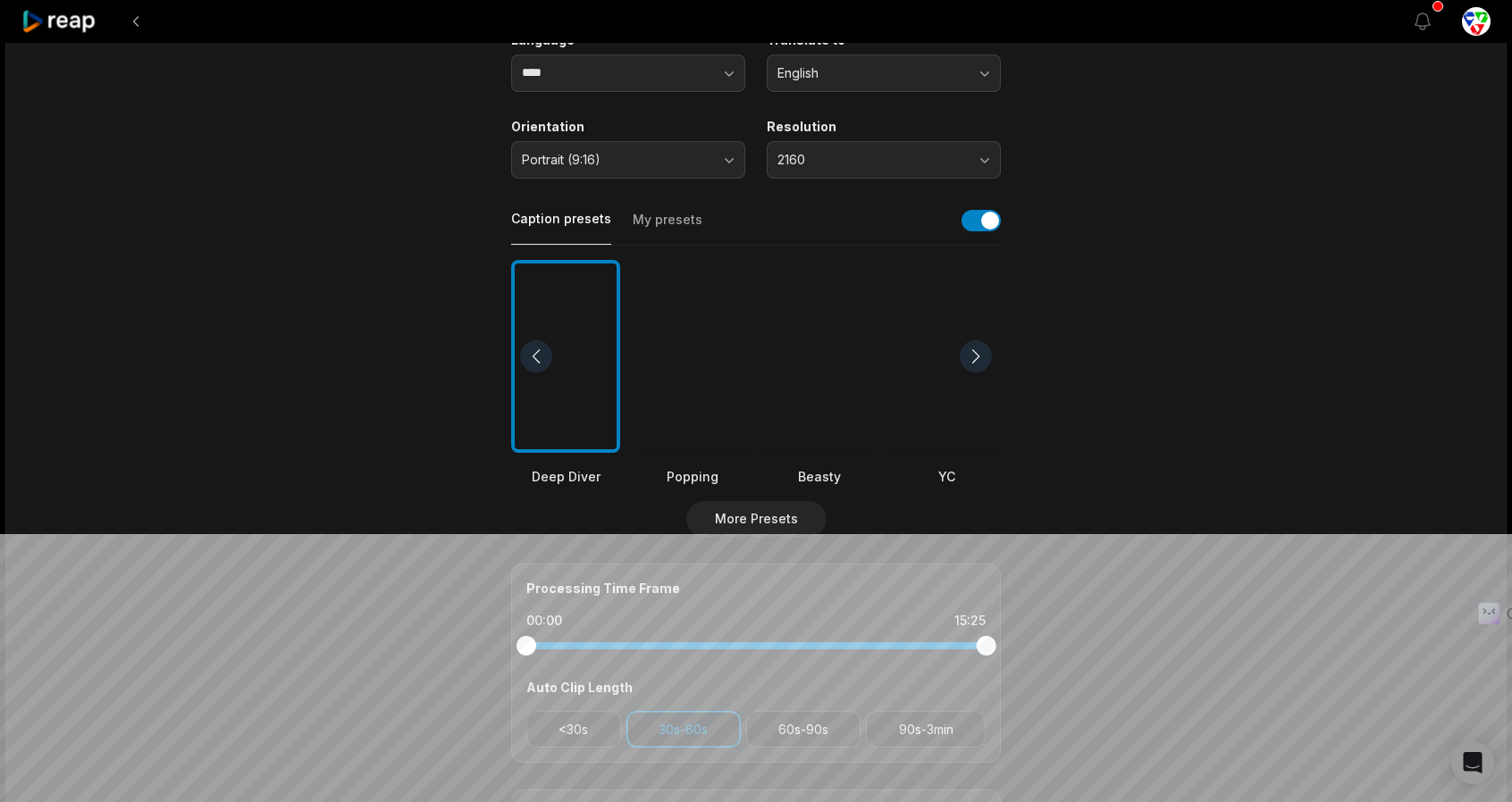
click at [672, 406] on div at bounding box center [693, 357] width 109 height 193
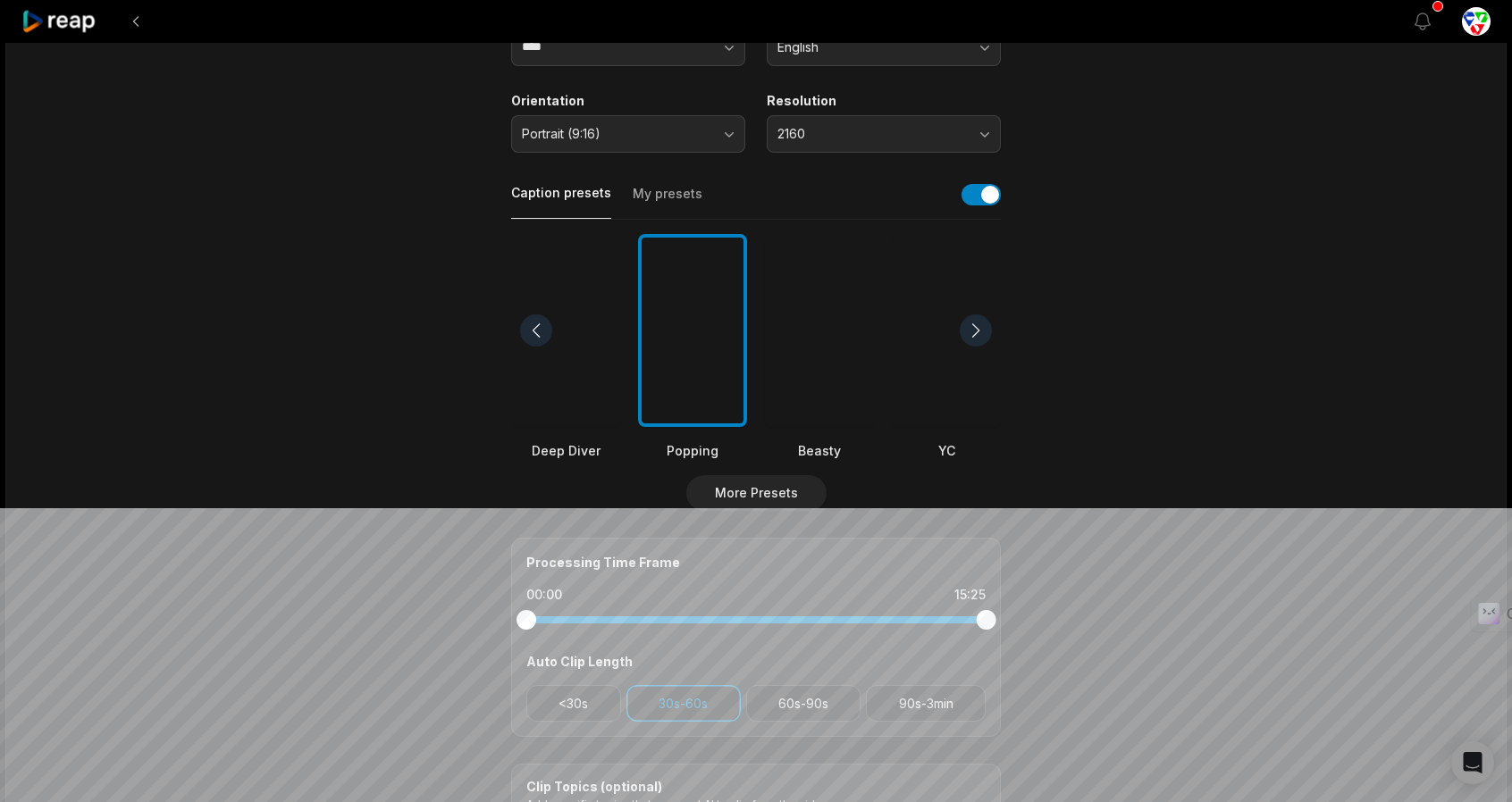
scroll to position [358, 0]
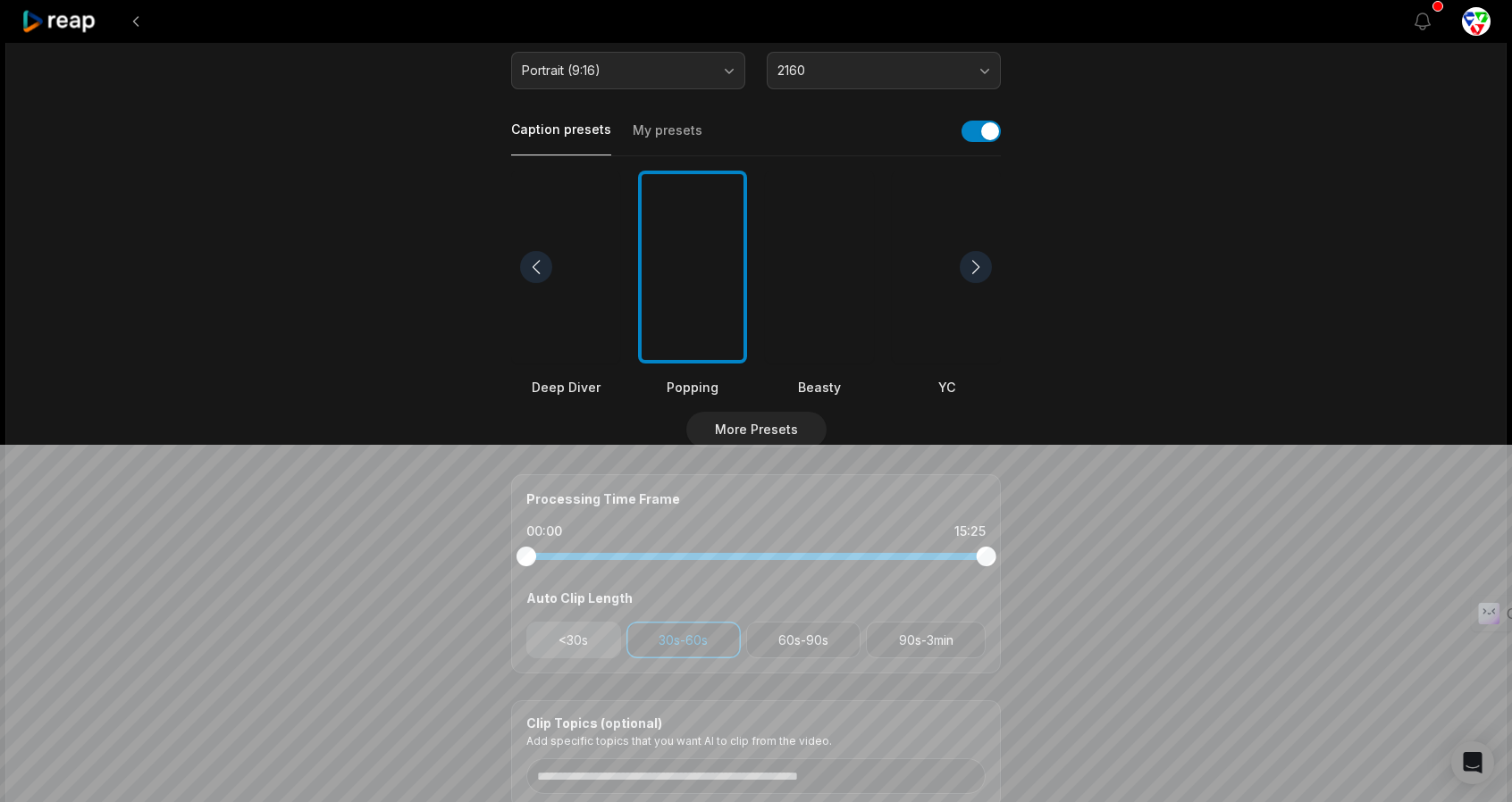
click at [559, 624] on button "<30s" at bounding box center [573, 639] width 95 height 36
click at [844, 650] on button "60s-90s" at bounding box center [803, 639] width 115 height 36
click at [926, 633] on button "90s-3min" at bounding box center [926, 639] width 120 height 36
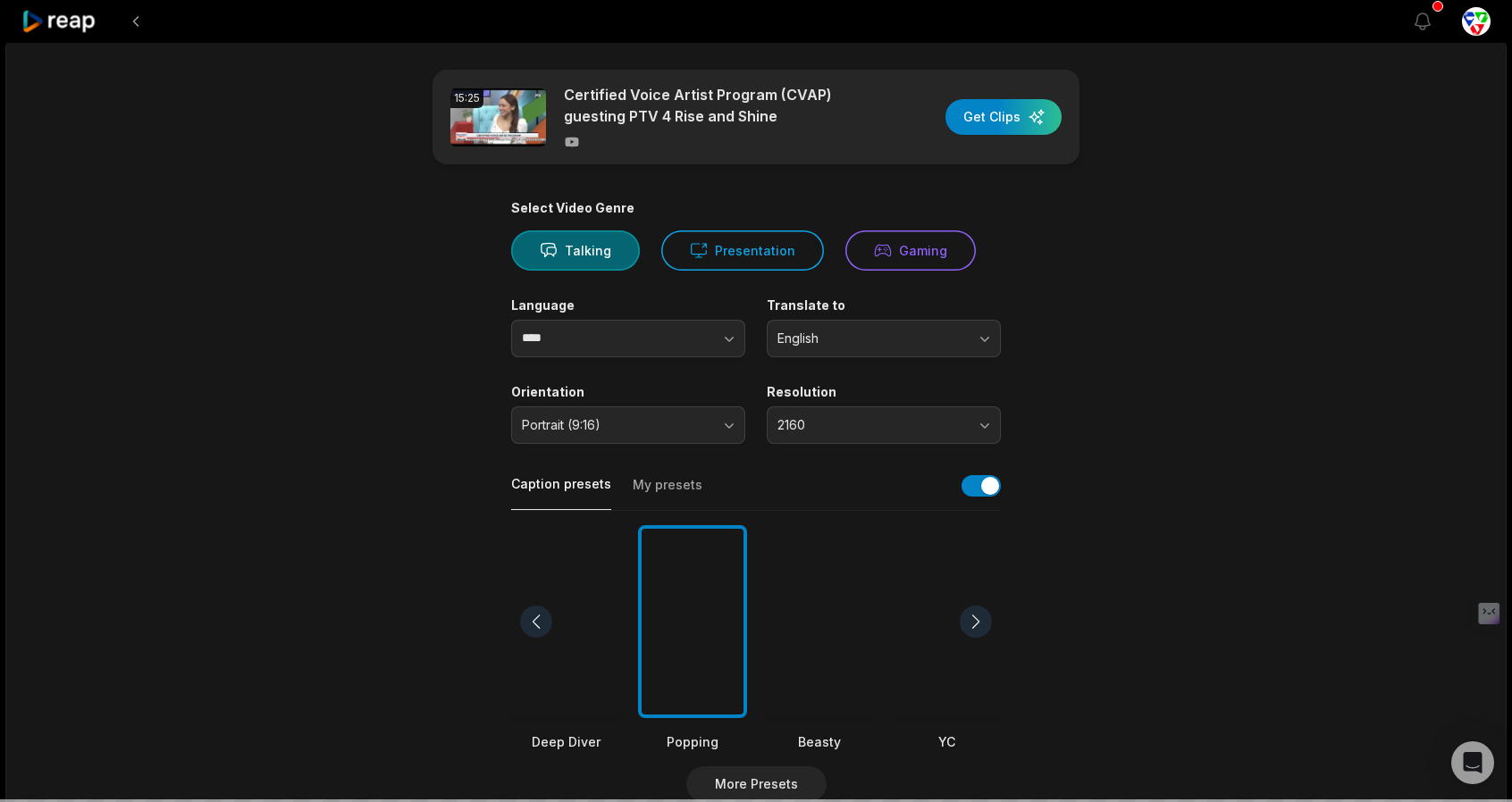
scroll to position [0, 0]
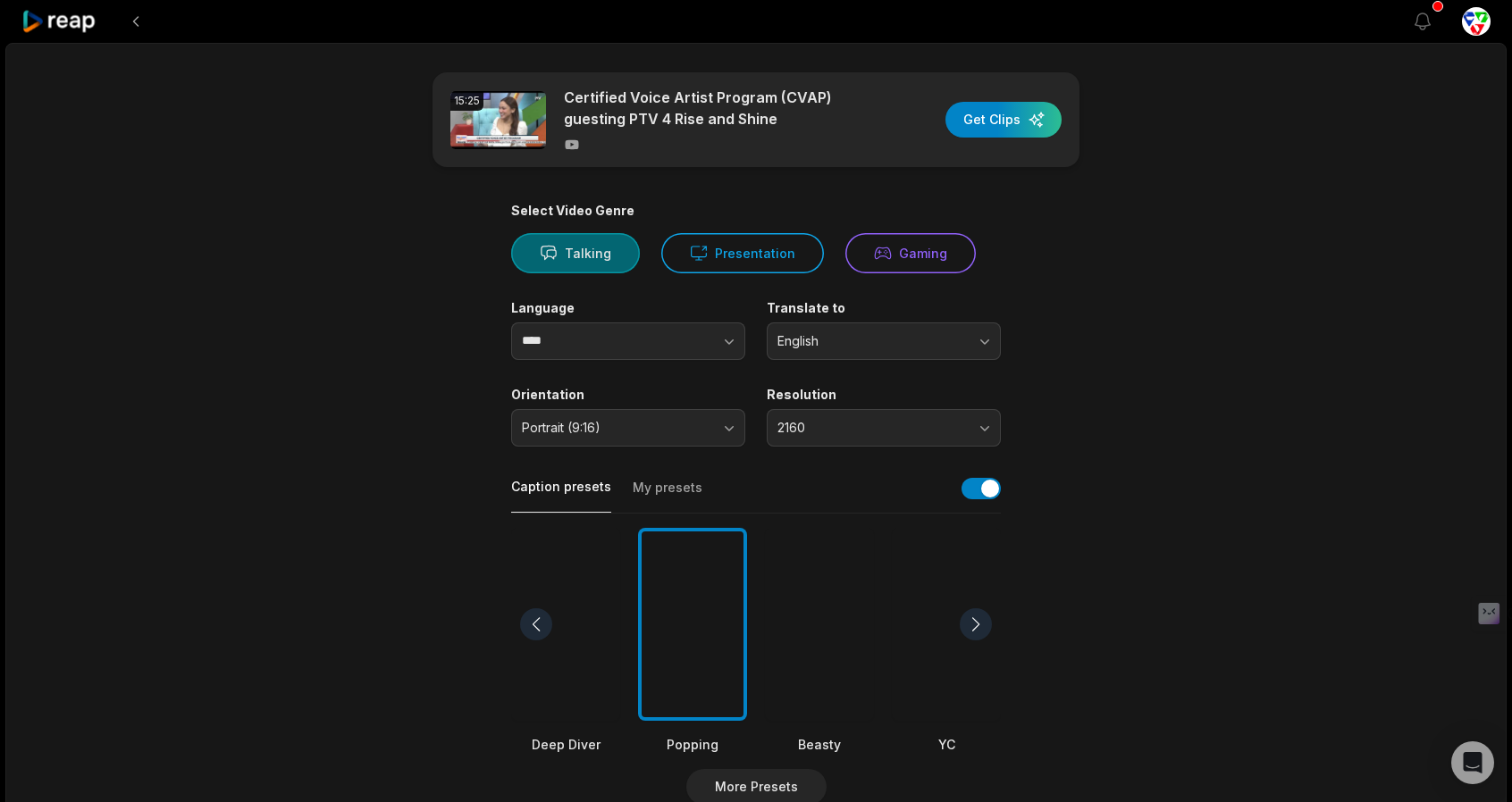
click at [557, 267] on button "Talking" at bounding box center [576, 253] width 129 height 40
click at [1006, 123] on div "button" at bounding box center [1003, 119] width 116 height 36
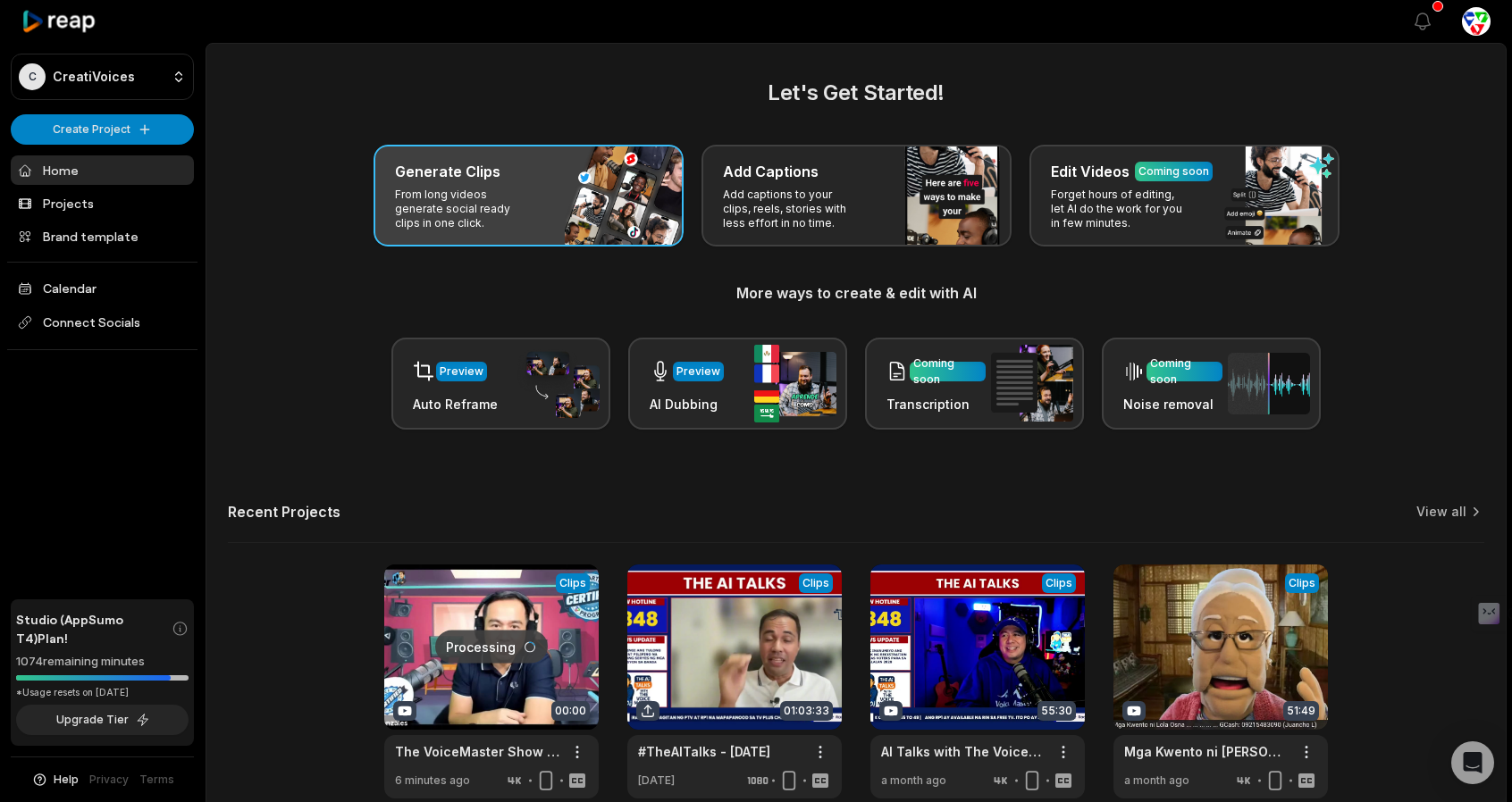
click at [547, 208] on div "Generate Clips From long videos generate social ready clips in one click." at bounding box center [528, 195] width 310 height 102
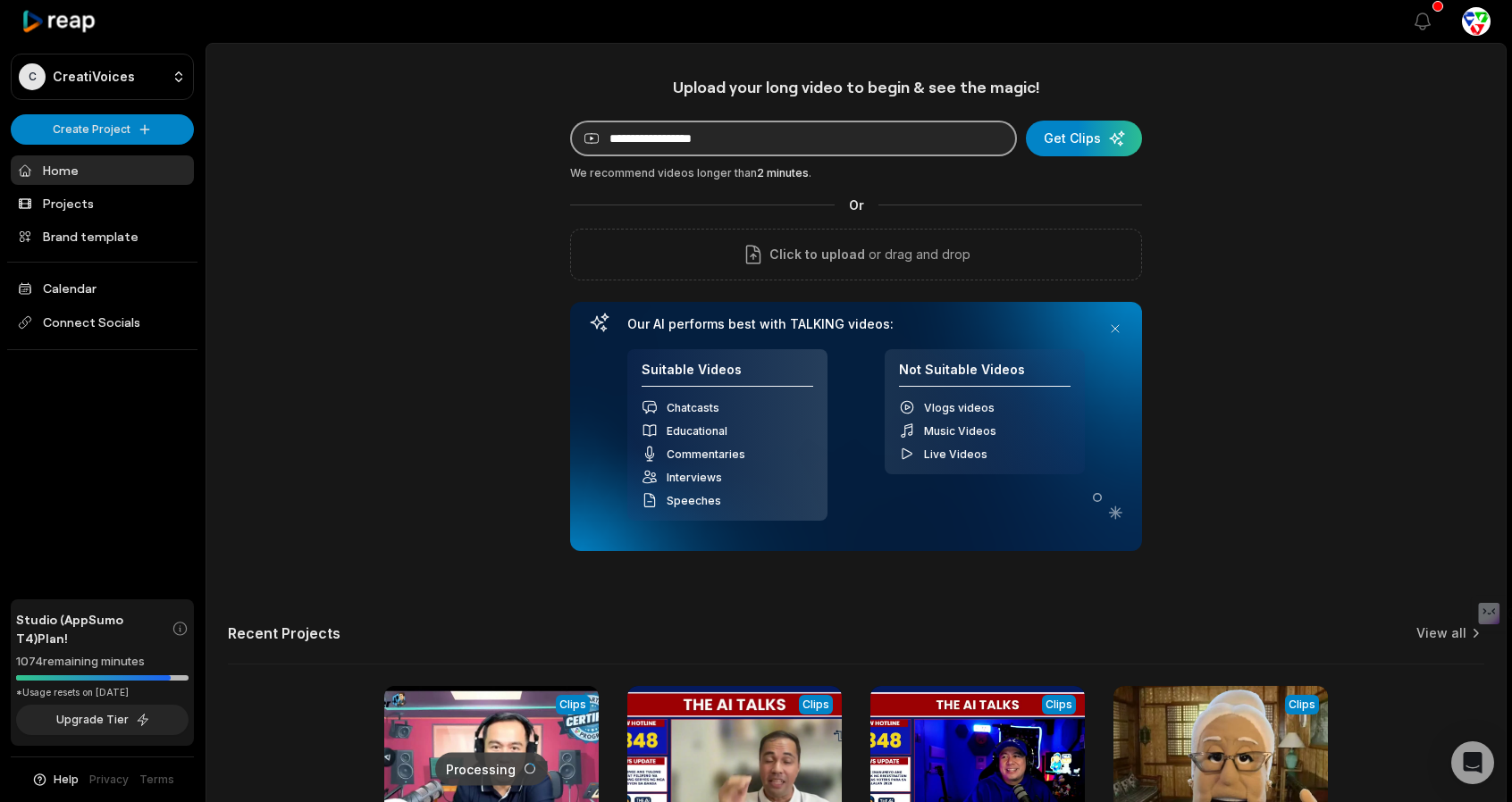
click at [750, 130] on input at bounding box center [793, 138] width 447 height 36
paste input "**********"
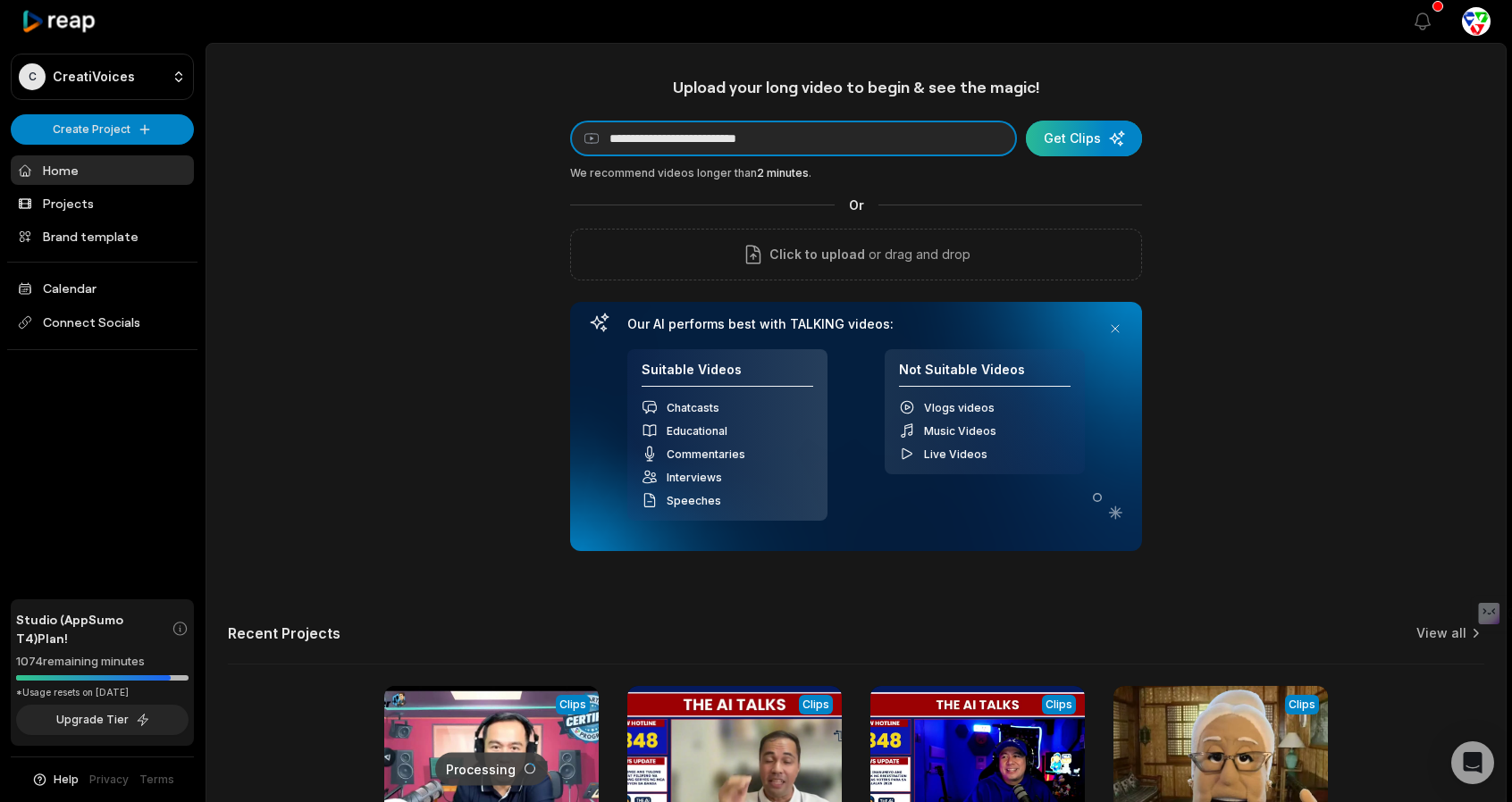
type input "**********"
click at [1085, 141] on div "submit" at bounding box center [1084, 138] width 116 height 36
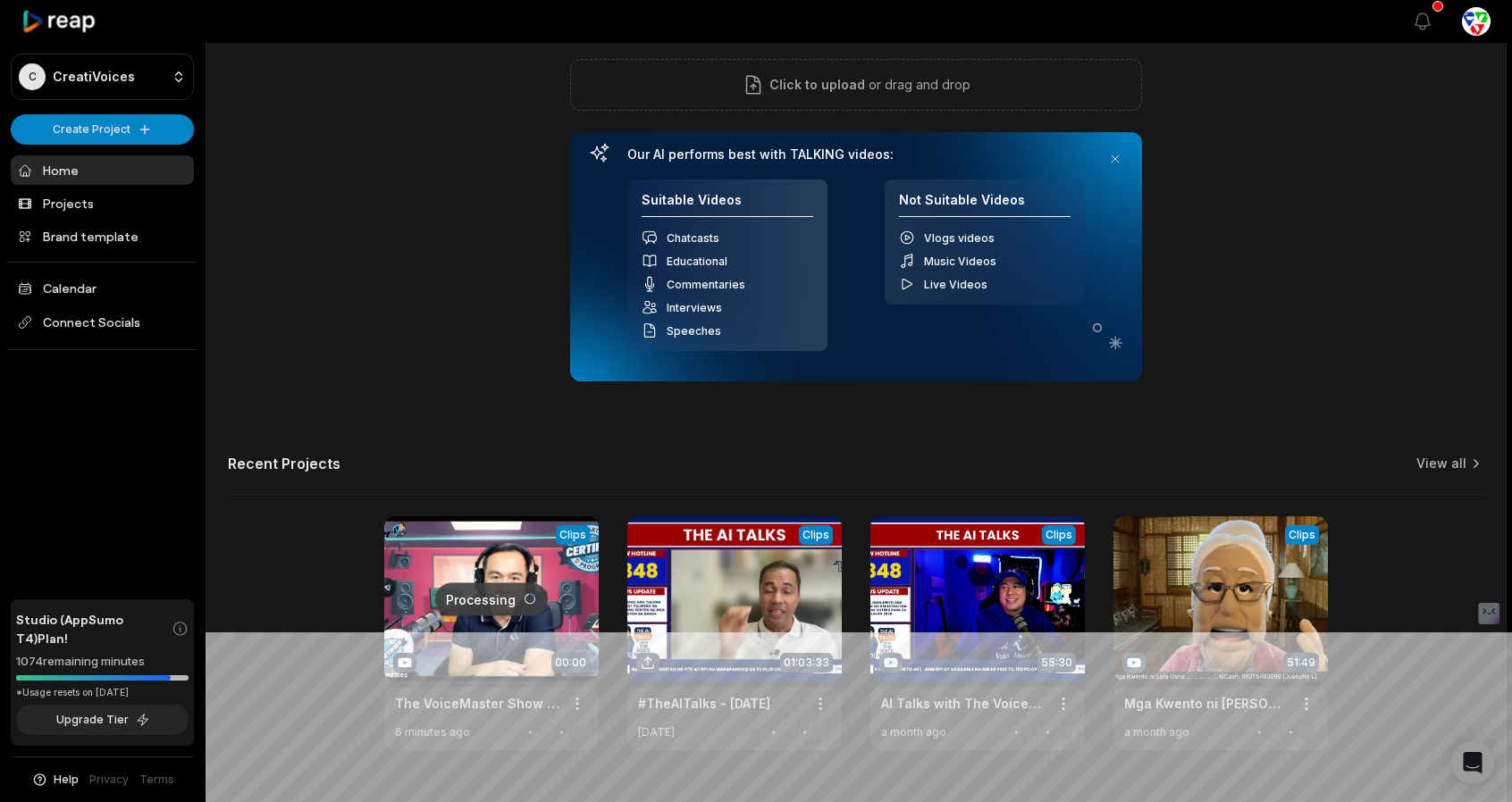
scroll to position [179, 0]
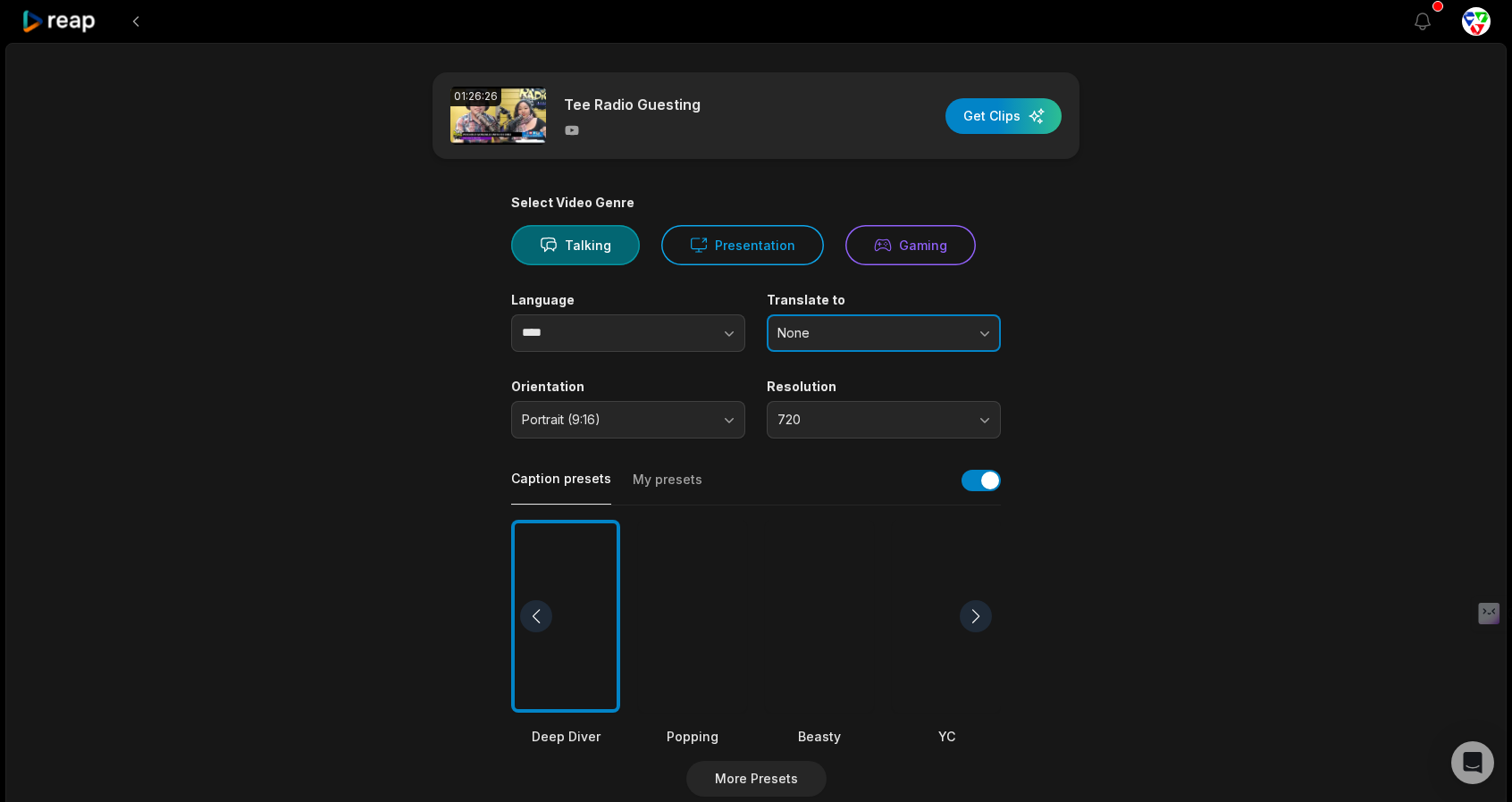
click at [885, 334] on span "None" at bounding box center [871, 333] width 188 height 16
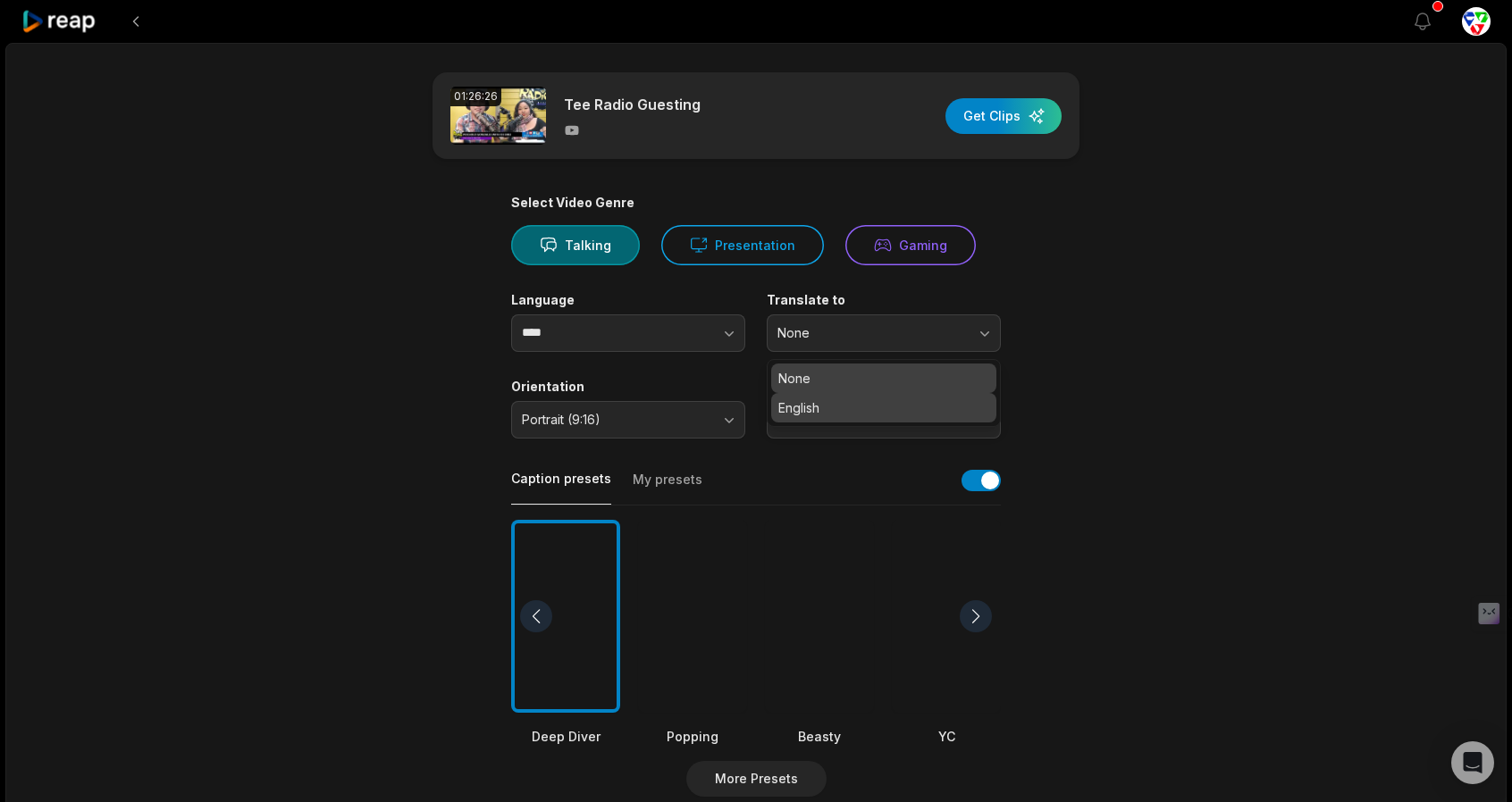
click at [874, 411] on p "English" at bounding box center [884, 407] width 211 height 19
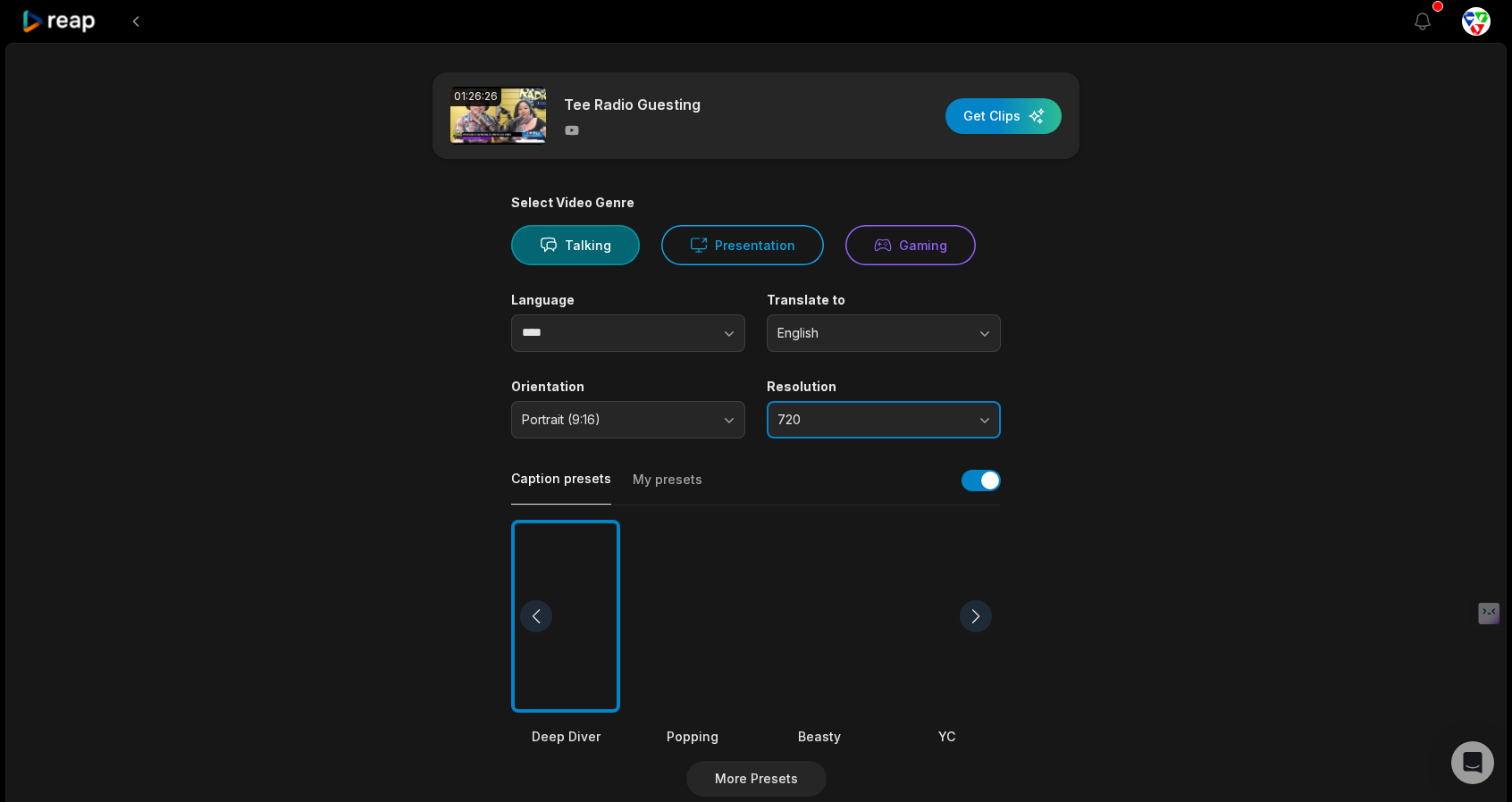
click at [842, 424] on span "720" at bounding box center [871, 419] width 188 height 16
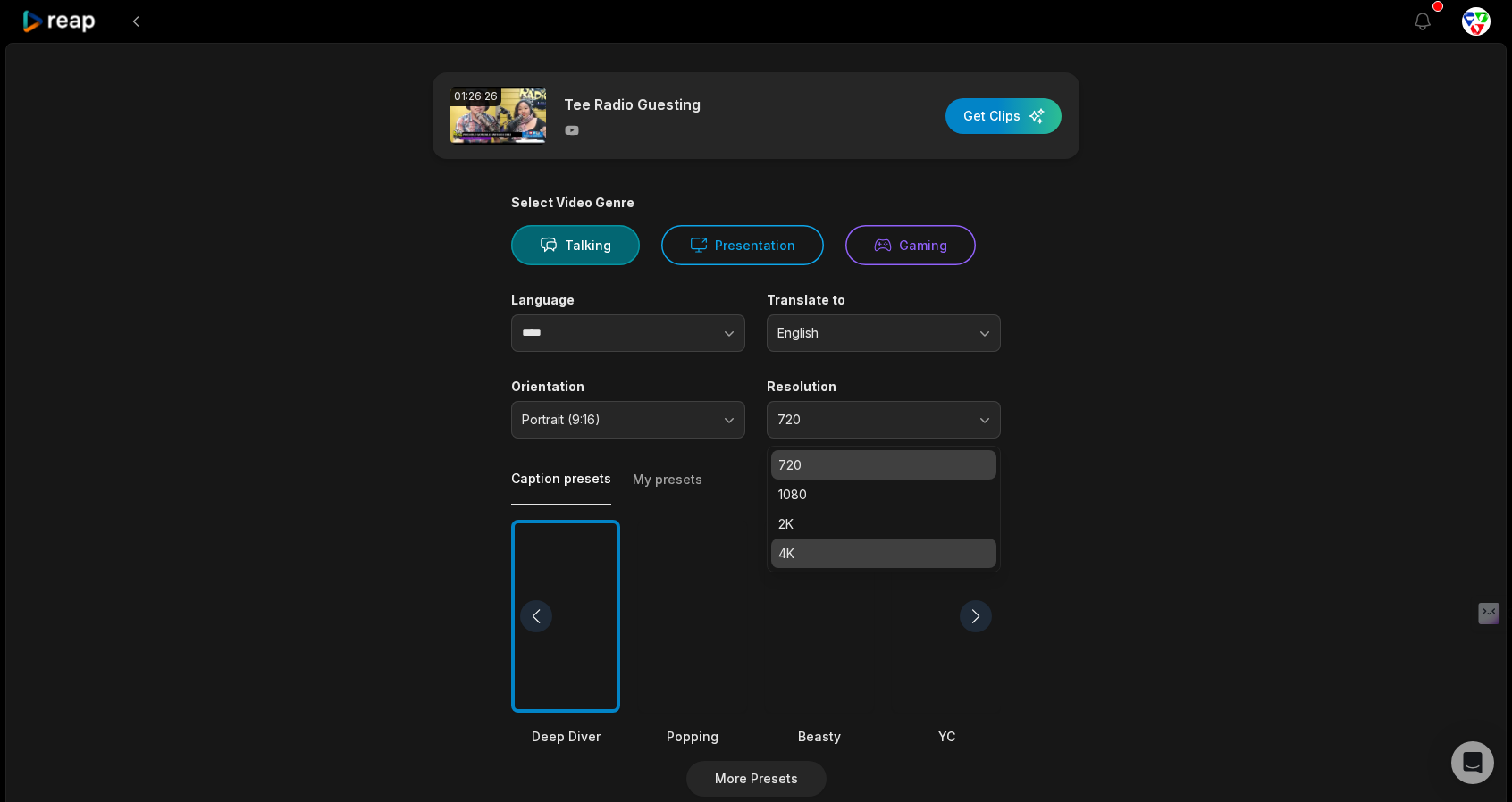
click at [825, 552] on p "4K" at bounding box center [884, 553] width 211 height 19
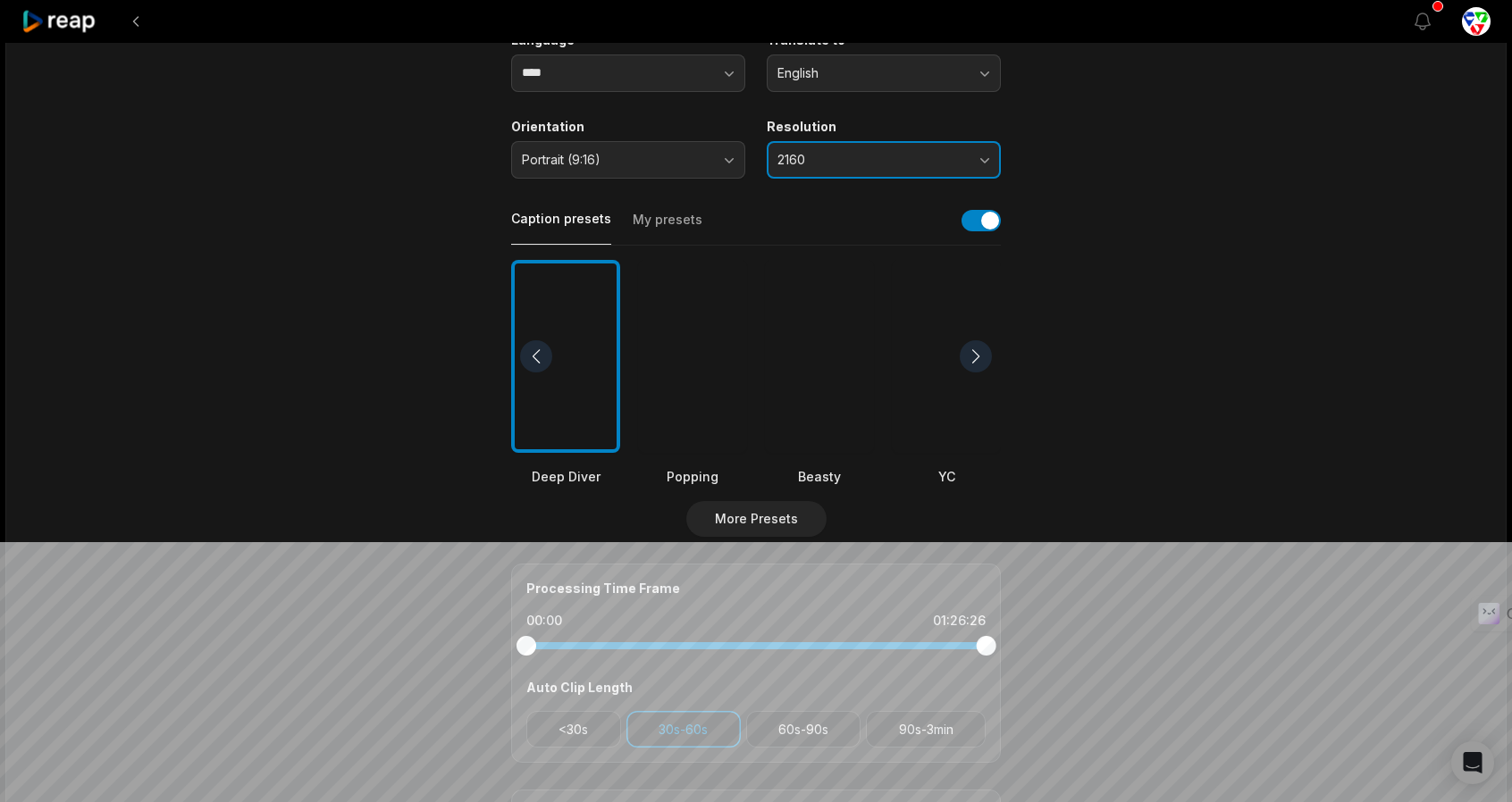
scroll to position [268, 0]
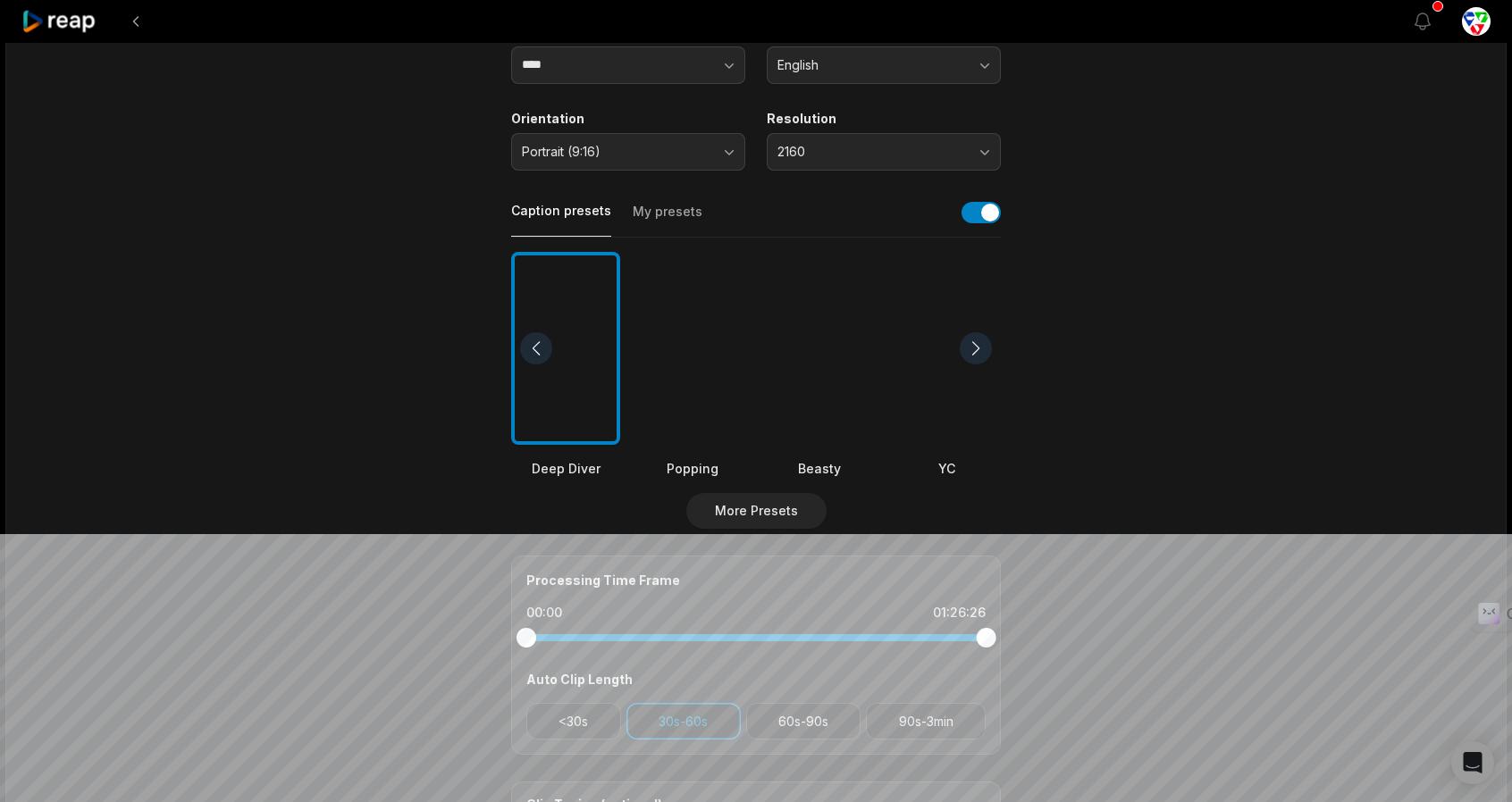
click at [710, 349] on div at bounding box center [693, 349] width 109 height 193
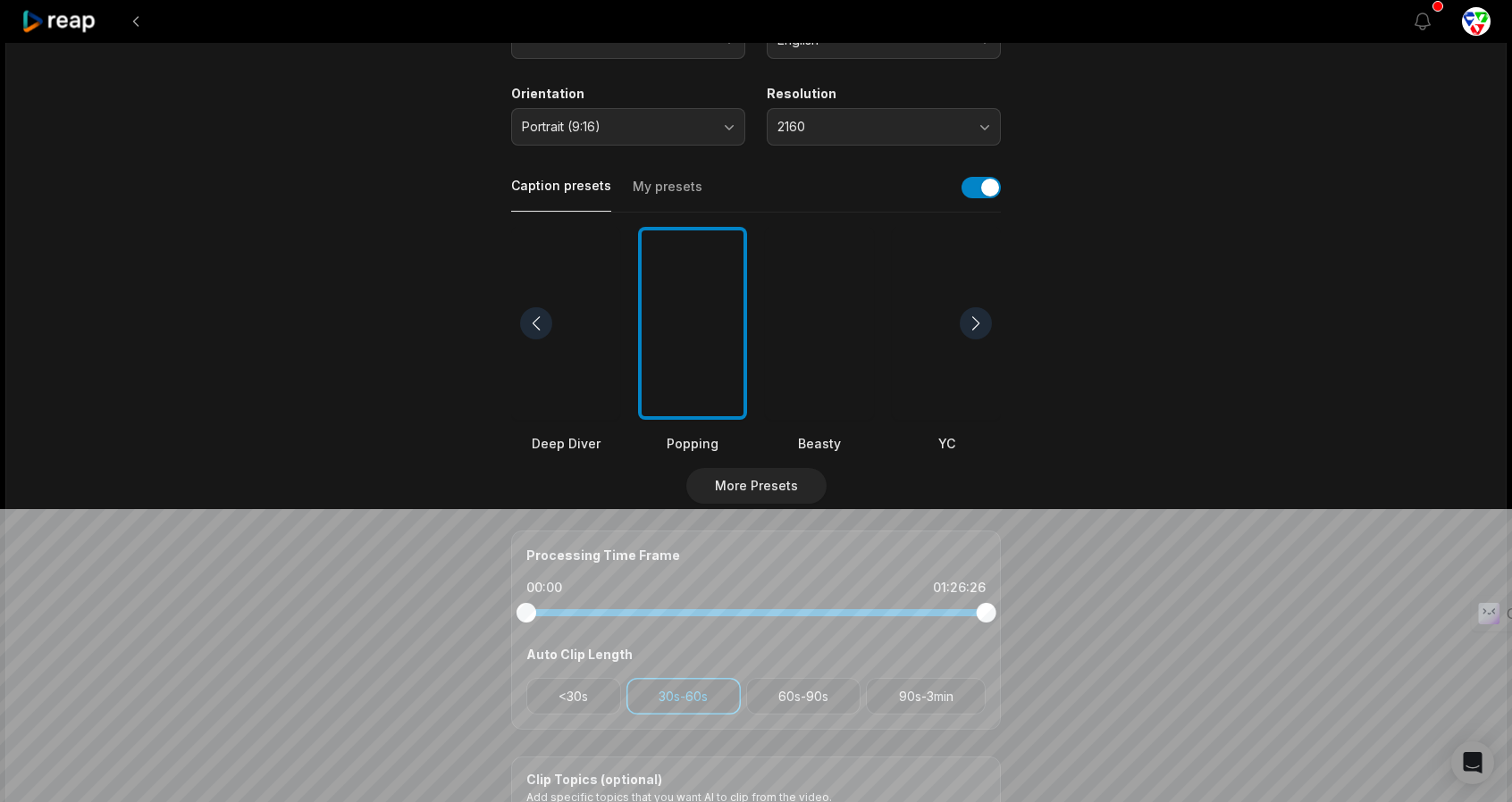
scroll to position [358, 0]
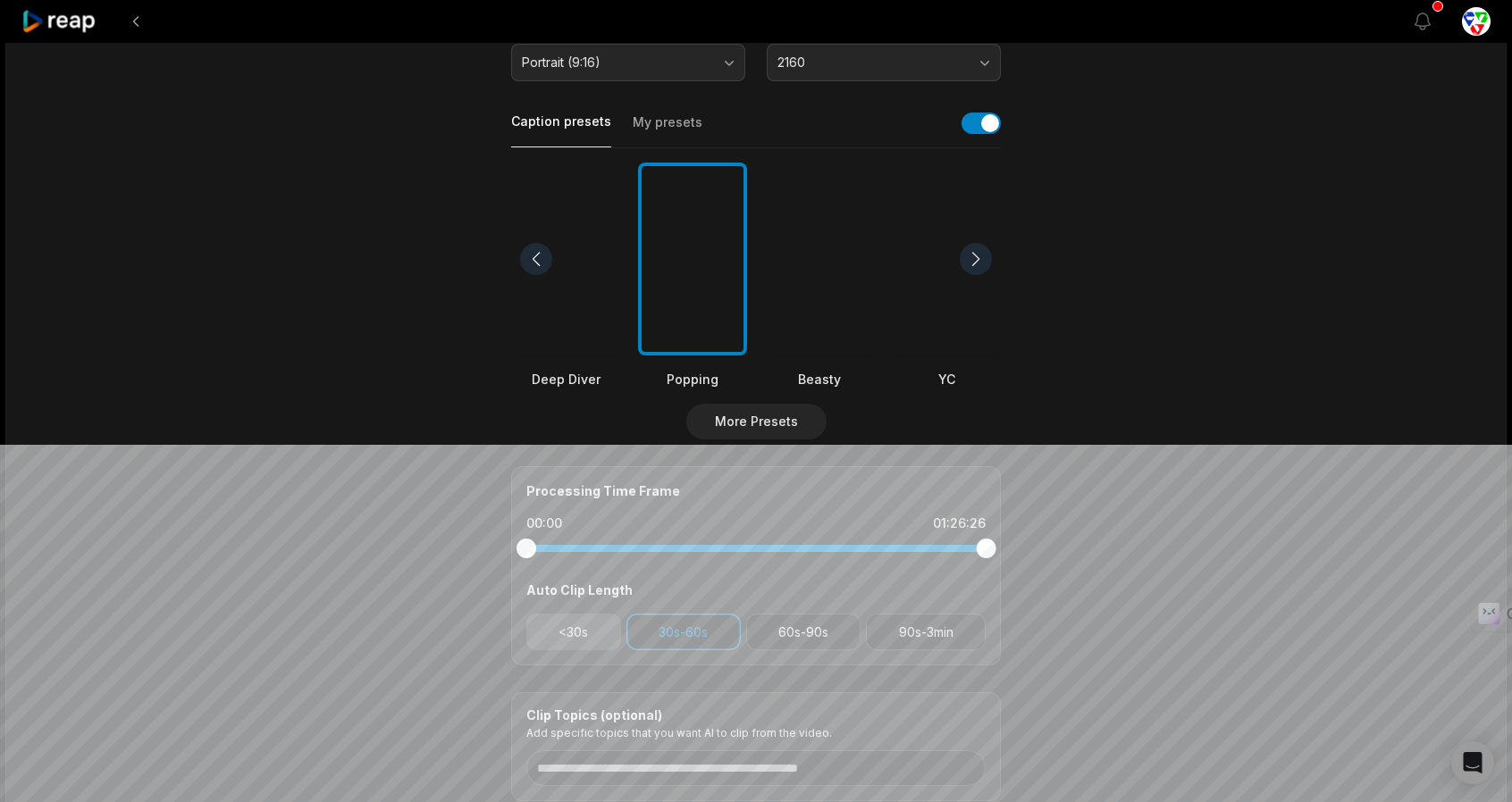
click at [568, 625] on button "<30s" at bounding box center [573, 631] width 95 height 36
click at [818, 635] on button "60s-90s" at bounding box center [803, 631] width 115 height 36
drag, startPoint x: 915, startPoint y: 630, endPoint x: 938, endPoint y: 619, distance: 25.5
click at [919, 629] on button "90s-3min" at bounding box center [926, 631] width 120 height 36
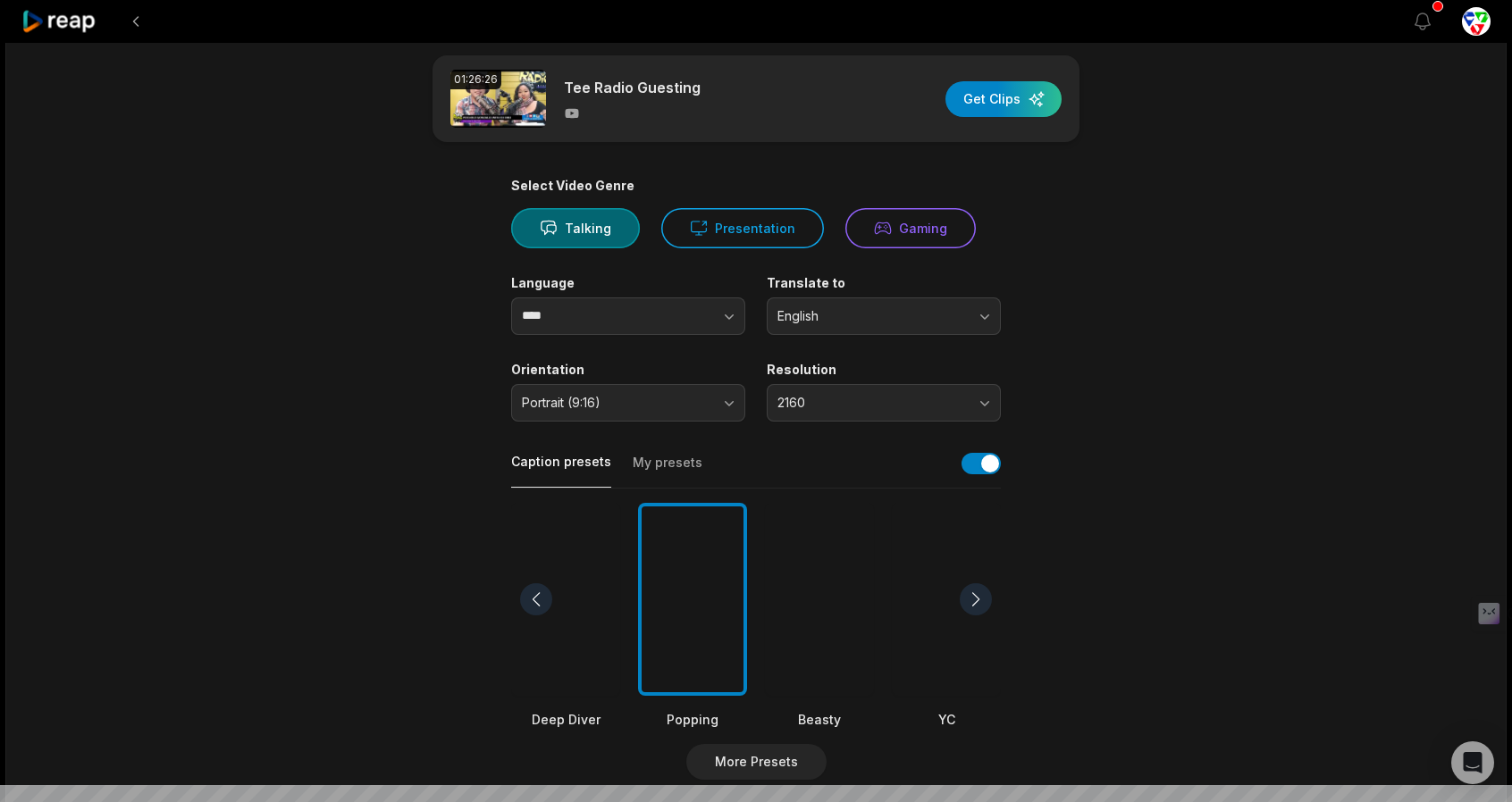
scroll to position [0, 0]
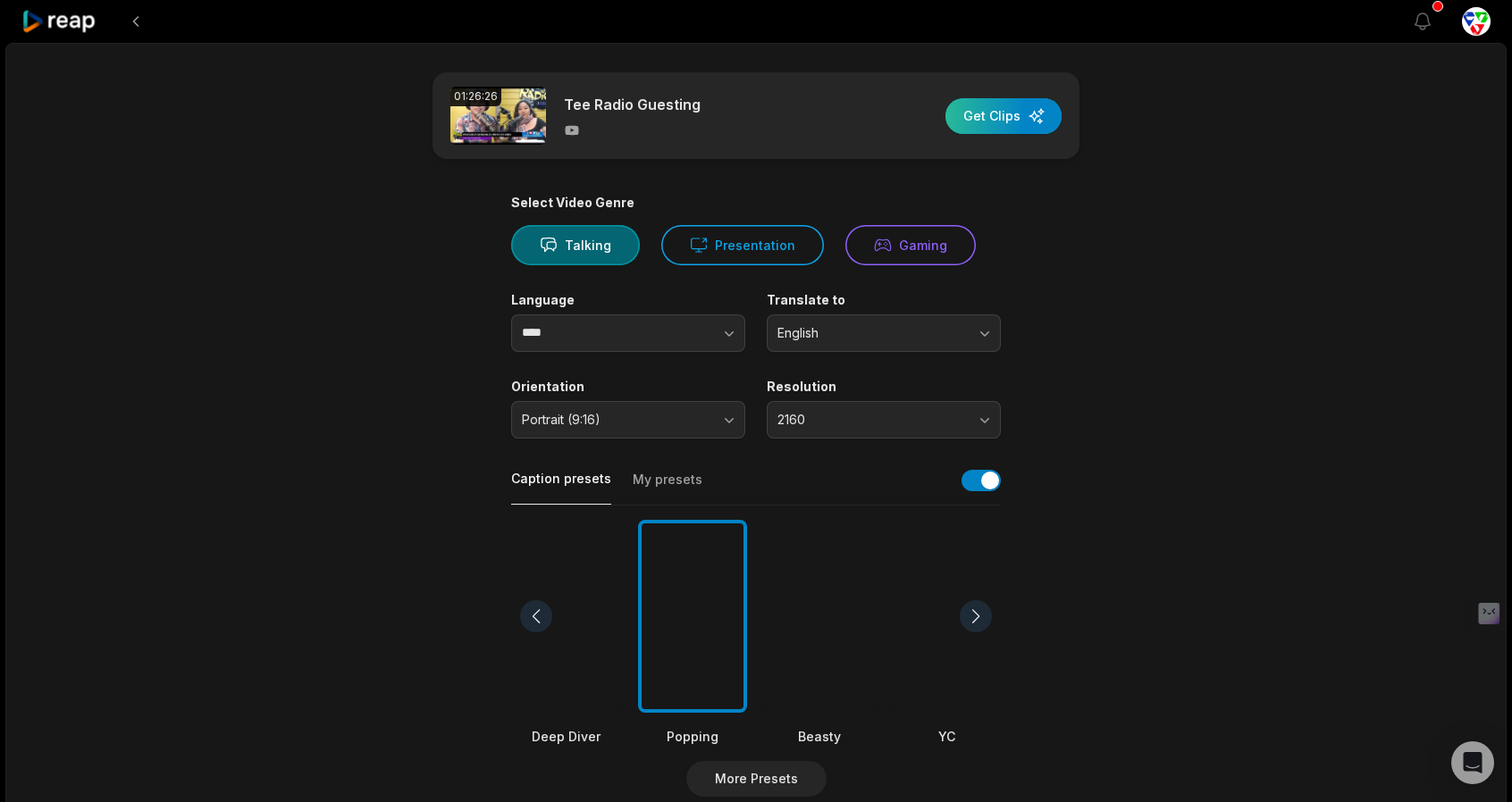
click at [1000, 110] on div "button" at bounding box center [1003, 116] width 116 height 36
